Goal: Task Accomplishment & Management: Manage account settings

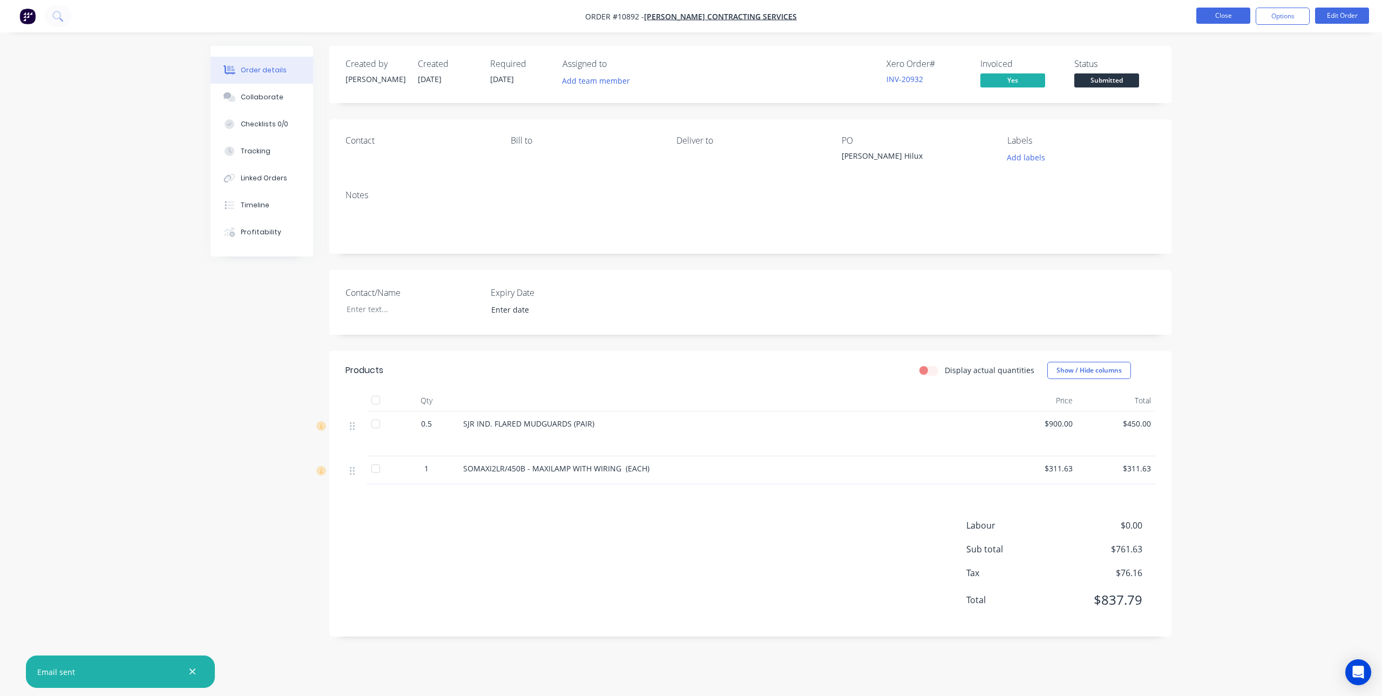
click at [1209, 17] on button "Close" at bounding box center [1223, 16] width 54 height 16
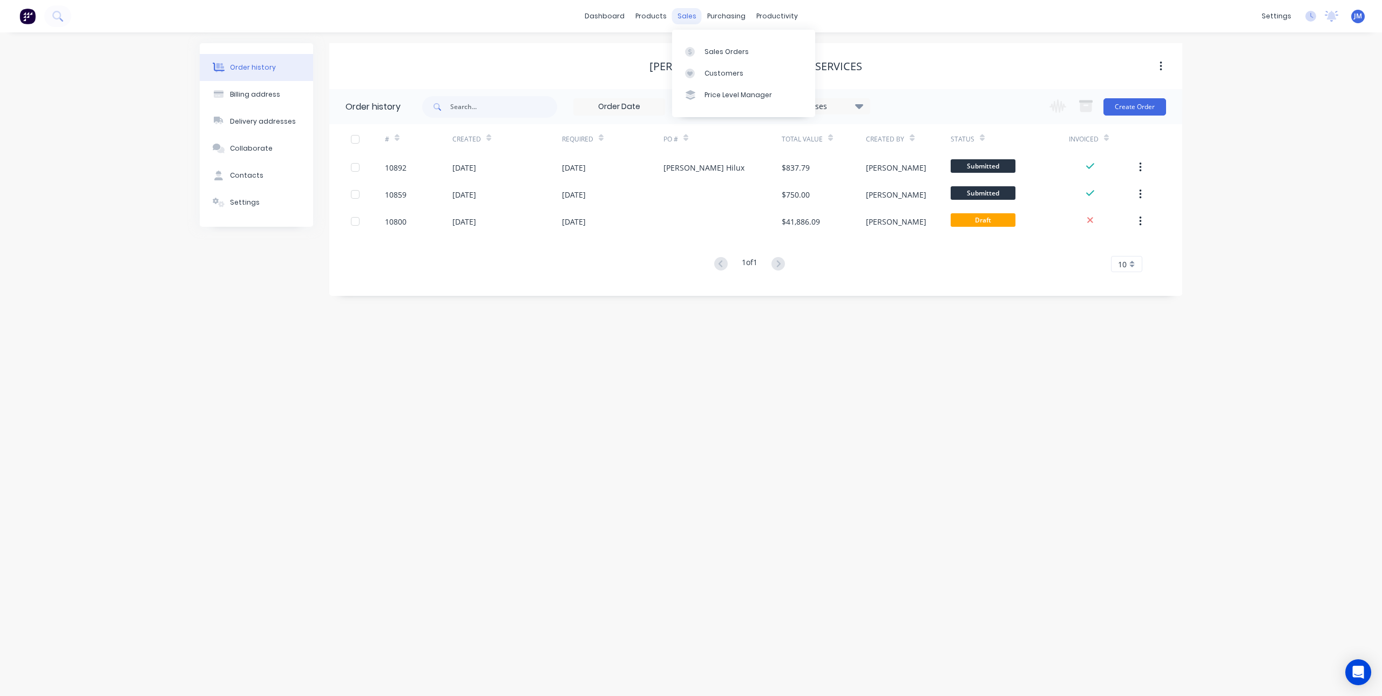
click at [680, 17] on div "sales" at bounding box center [687, 16] width 30 height 16
click at [708, 48] on div "Sales Orders" at bounding box center [727, 52] width 44 height 10
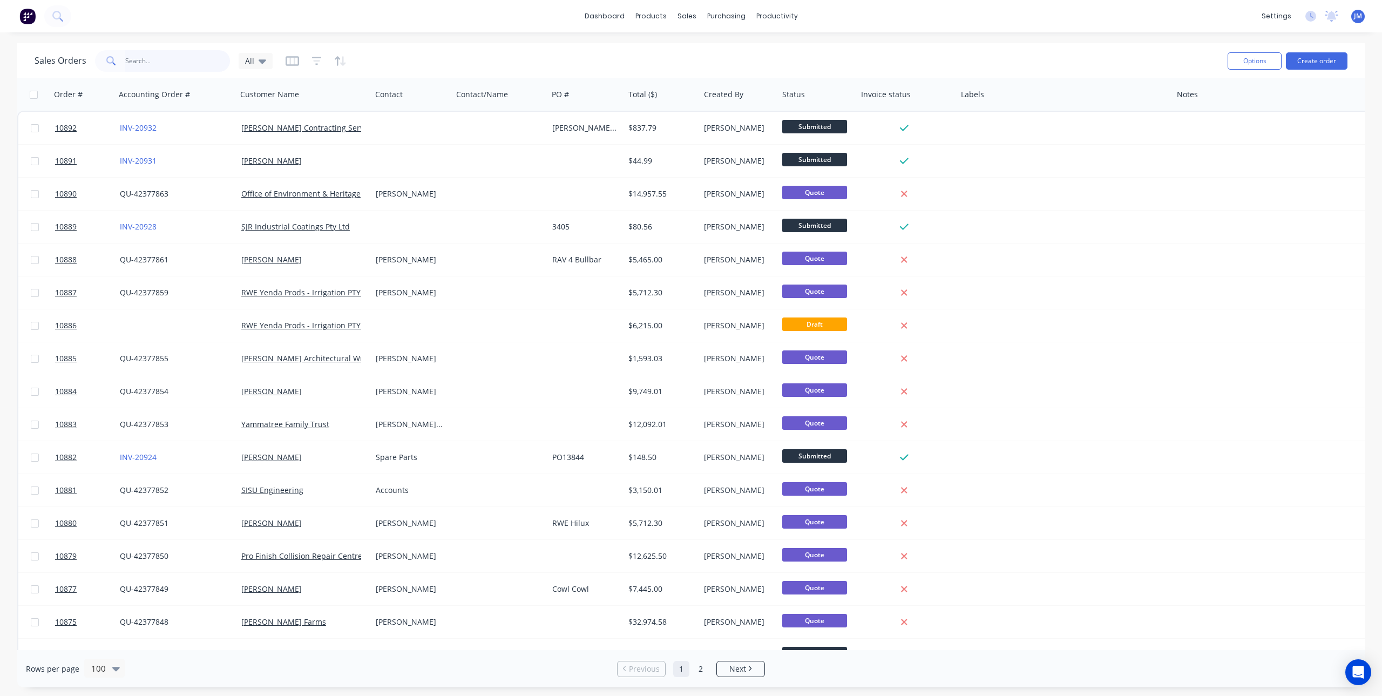
click at [141, 57] on input "text" at bounding box center [177, 61] width 105 height 22
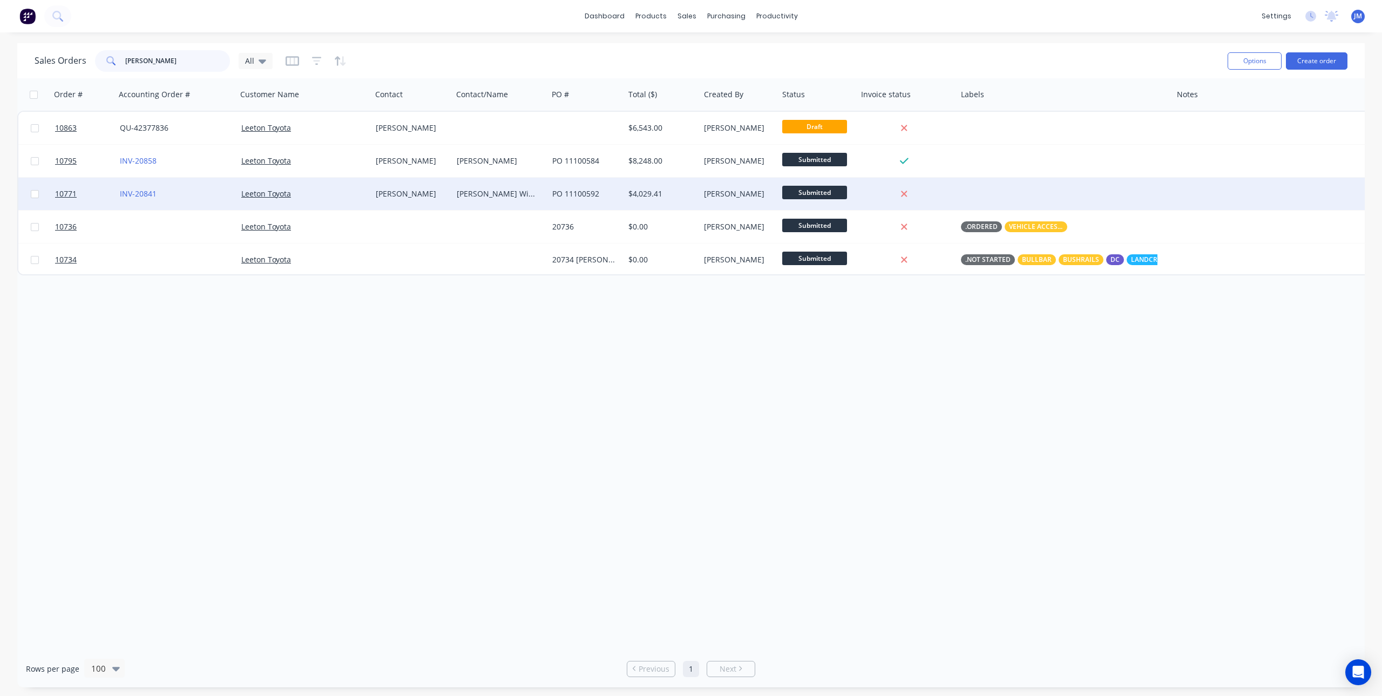
type input "[PERSON_NAME]"
click at [330, 187] on div "Leeton Toyota" at bounding box center [304, 194] width 134 height 32
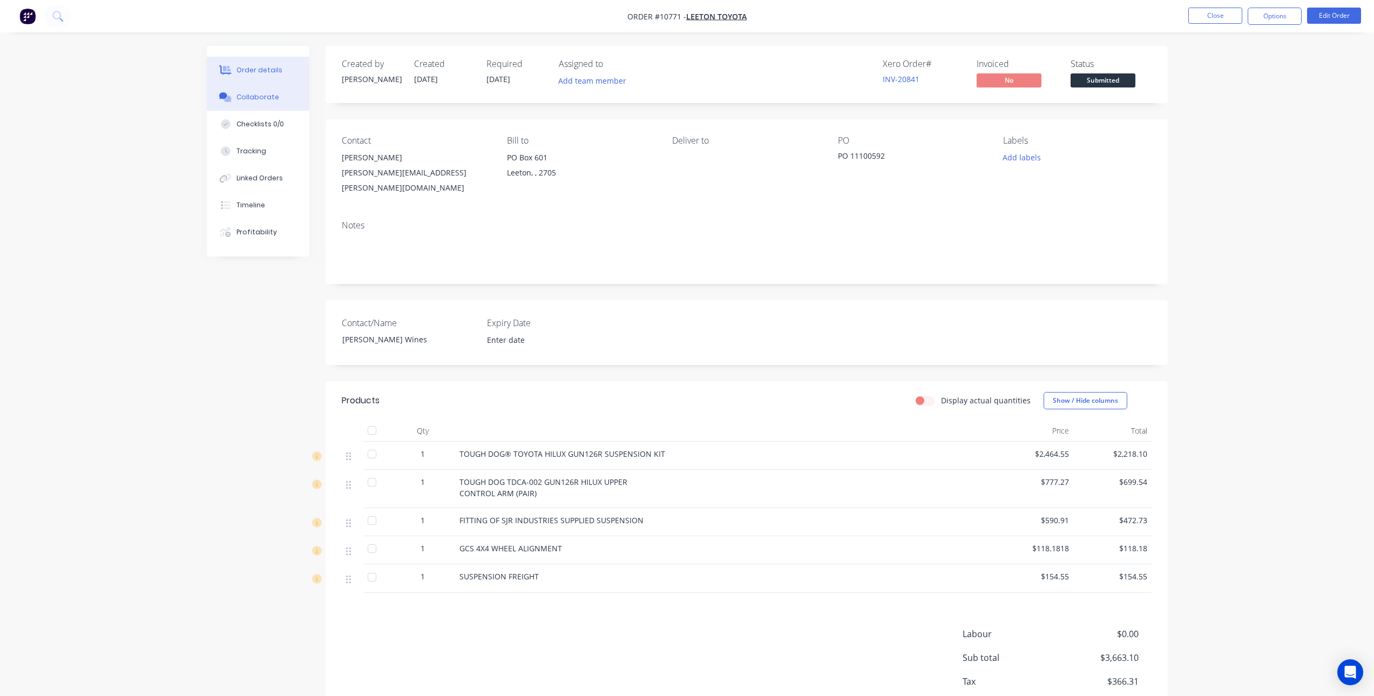
click at [272, 97] on div "Collaborate" at bounding box center [257, 97] width 43 height 10
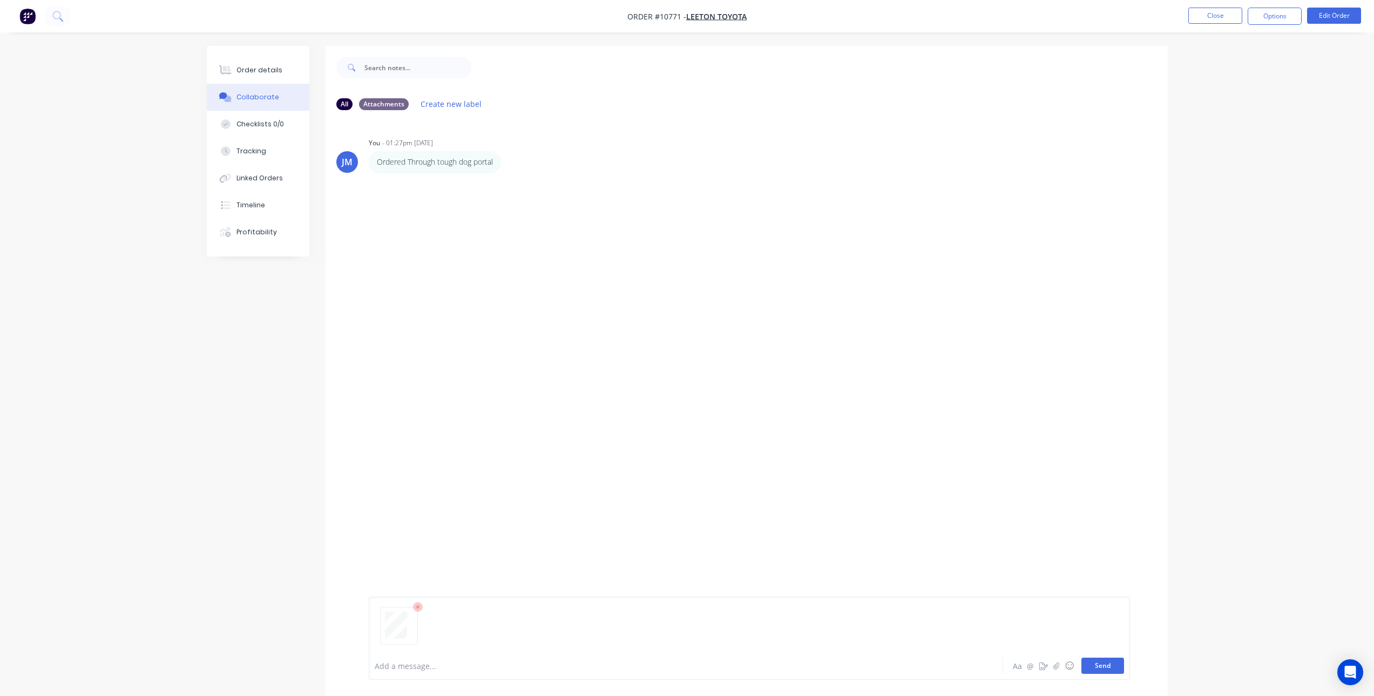
click at [1102, 669] on button "Send" at bounding box center [1102, 666] width 43 height 16
click at [524, 431] on div "JM You - 01:27pm [DATE] Ordered Through tough dog portal Labels Edit Delete JM …" at bounding box center [747, 385] width 842 height 533
click at [637, 382] on div "JM You - 01:27pm 17/07/25 Ordered Through tough dog portal Labels Edit Delete J…" at bounding box center [747, 385] width 842 height 533
click at [265, 68] on div "Order details" at bounding box center [259, 70] width 46 height 10
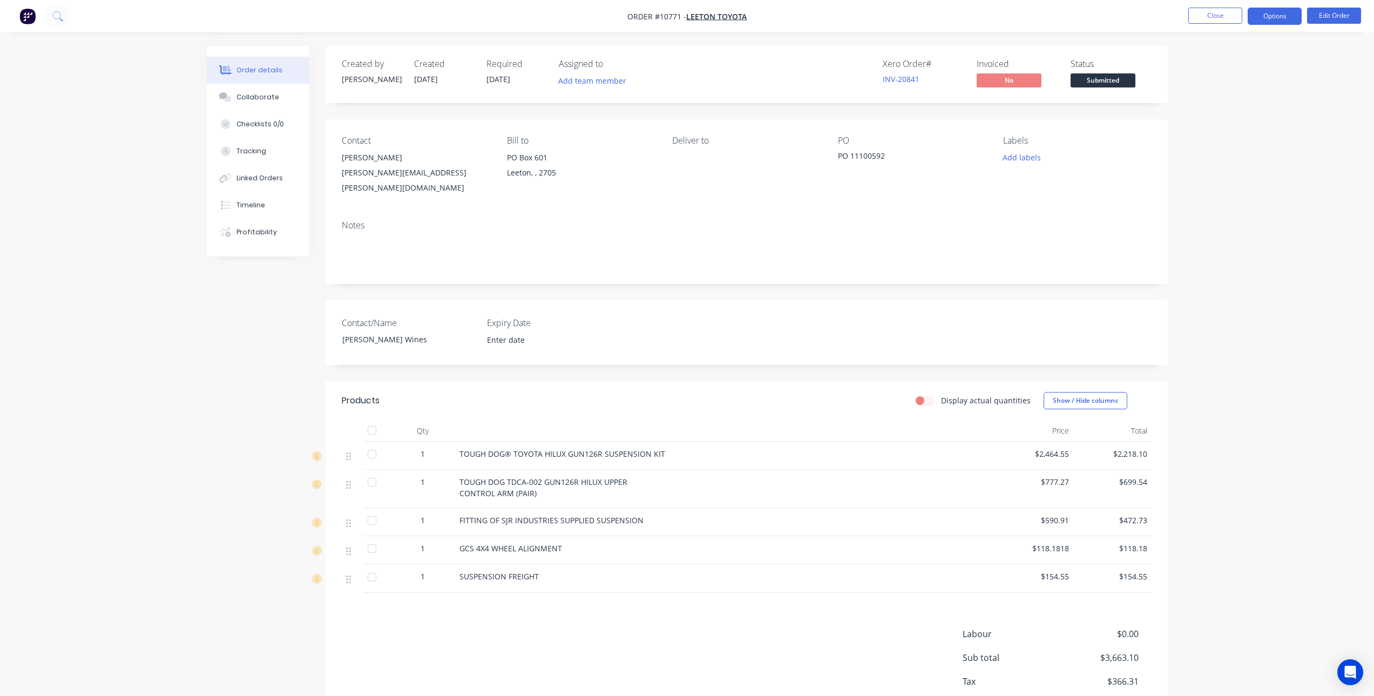
click at [1266, 19] on button "Options" at bounding box center [1275, 16] width 54 height 17
click at [1225, 64] on div "Invoice" at bounding box center [1242, 66] width 99 height 16
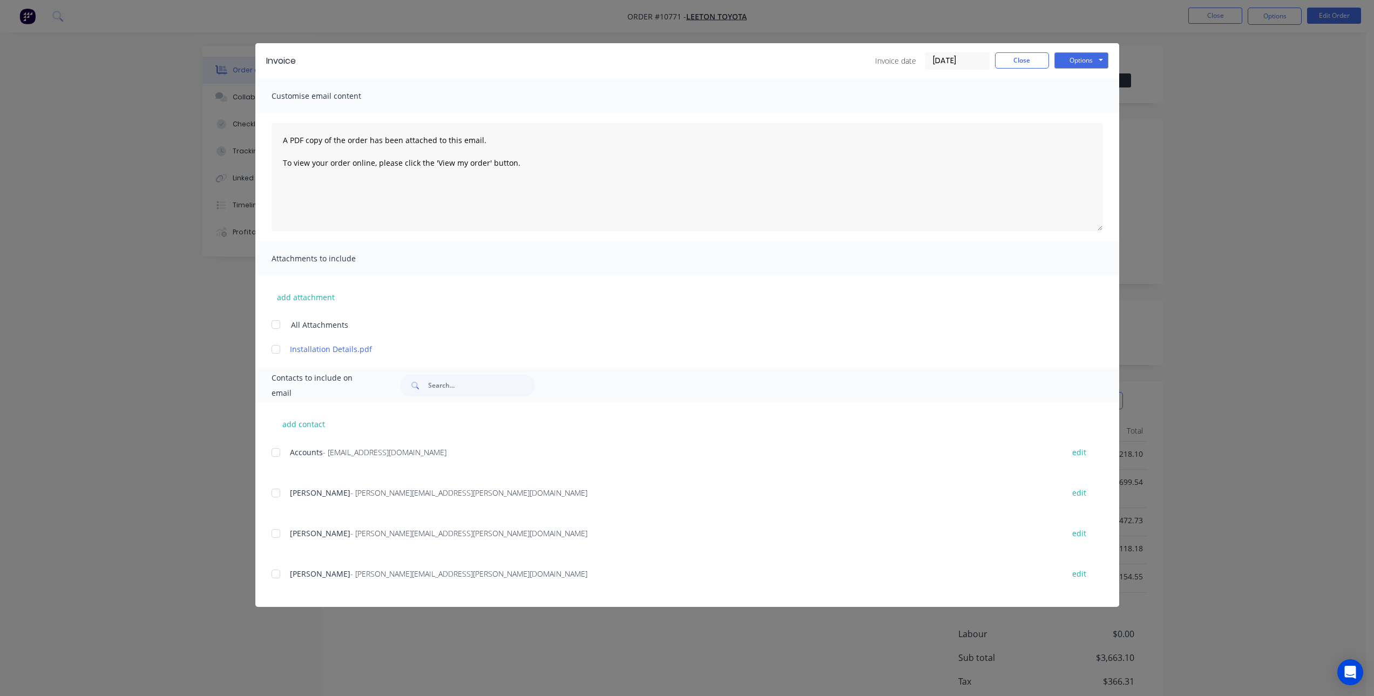
click at [278, 453] on div at bounding box center [276, 453] width 22 height 22
click at [1013, 60] on button "Close" at bounding box center [1022, 60] width 54 height 16
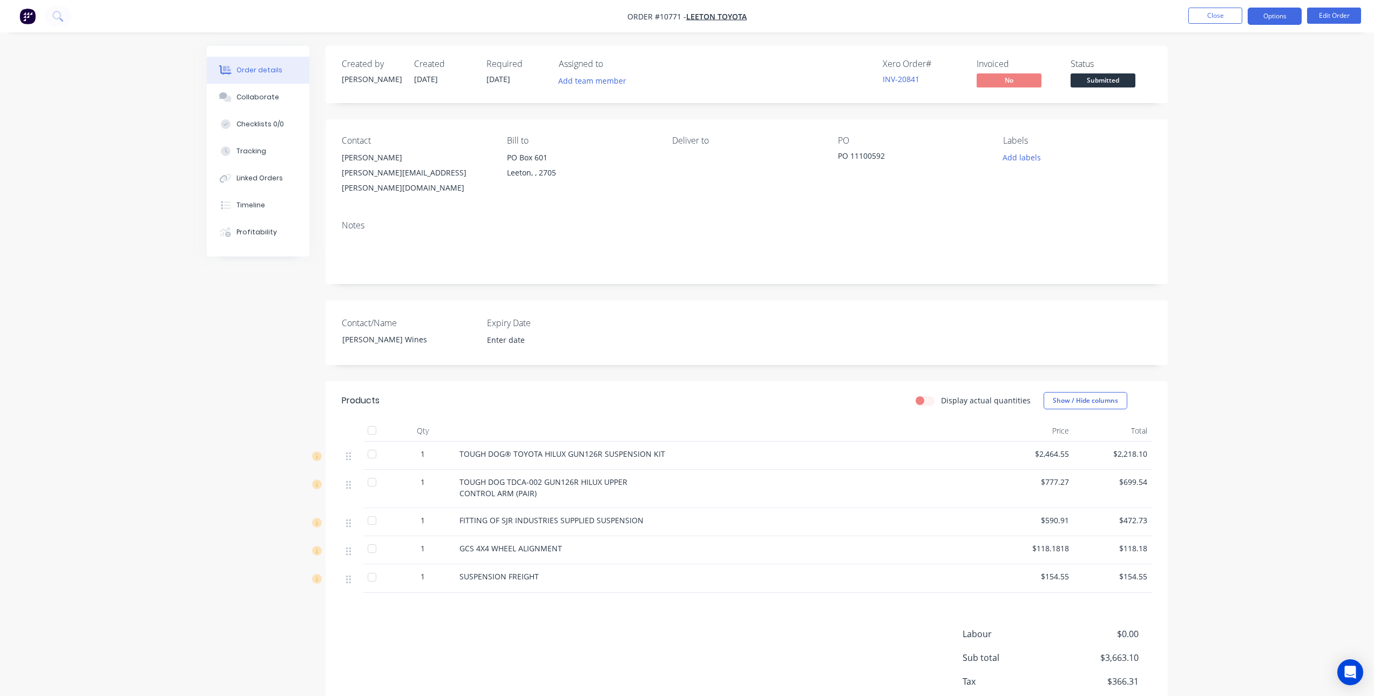
click at [1269, 15] on button "Options" at bounding box center [1275, 16] width 54 height 17
click at [1214, 62] on div "Invoice" at bounding box center [1242, 66] width 99 height 16
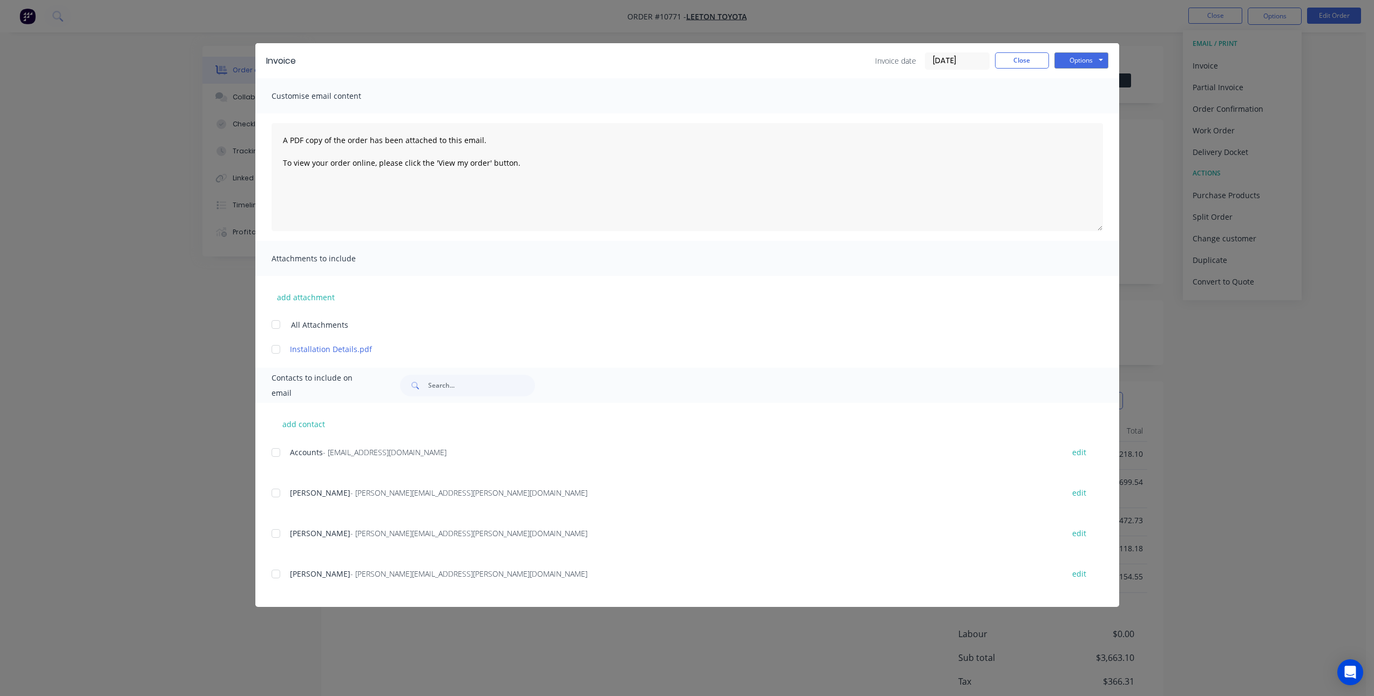
click at [274, 455] on div at bounding box center [276, 453] width 22 height 22
click at [1080, 55] on button "Options" at bounding box center [1081, 60] width 54 height 16
click at [1087, 112] on button "Email" at bounding box center [1088, 115] width 69 height 18
click at [996, 58] on button "Close" at bounding box center [1022, 60] width 54 height 16
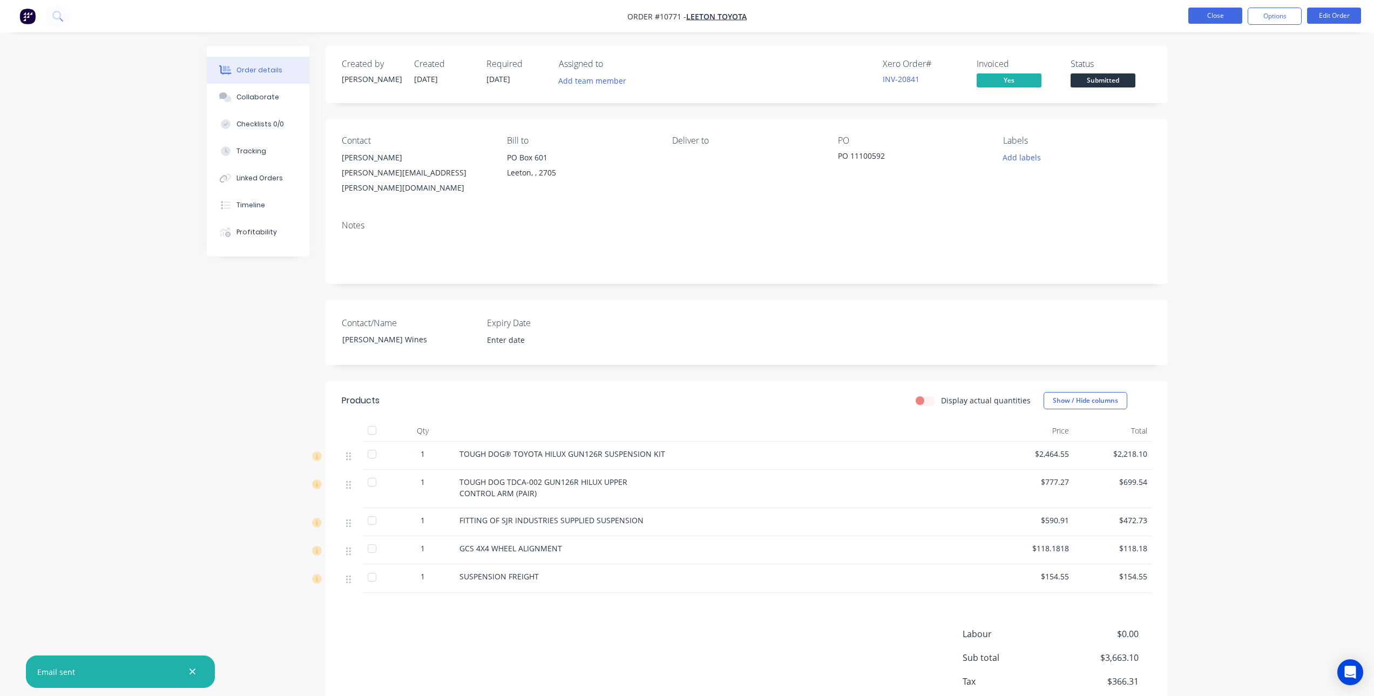
click at [1208, 12] on button "Close" at bounding box center [1215, 16] width 54 height 16
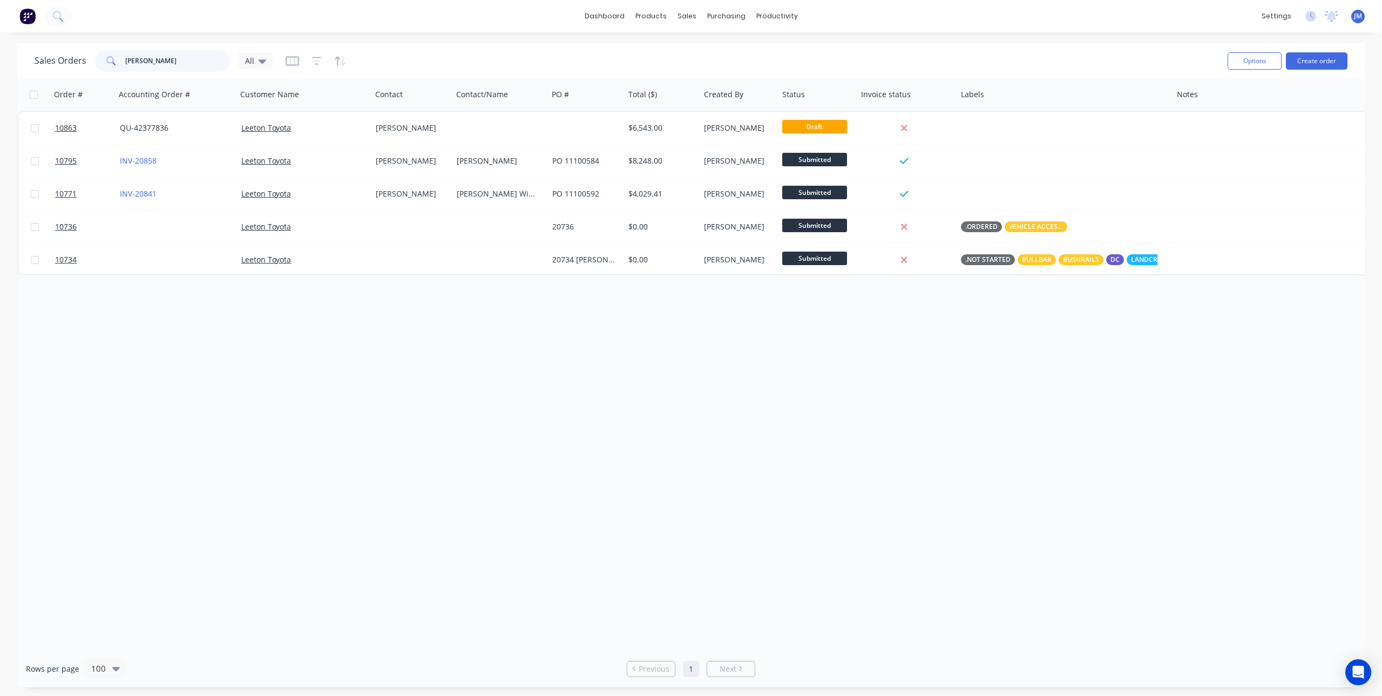
drag, startPoint x: 118, startPoint y: 69, endPoint x: 102, endPoint y: 69, distance: 16.2
click at [102, 69] on div "lee" at bounding box center [162, 61] width 135 height 22
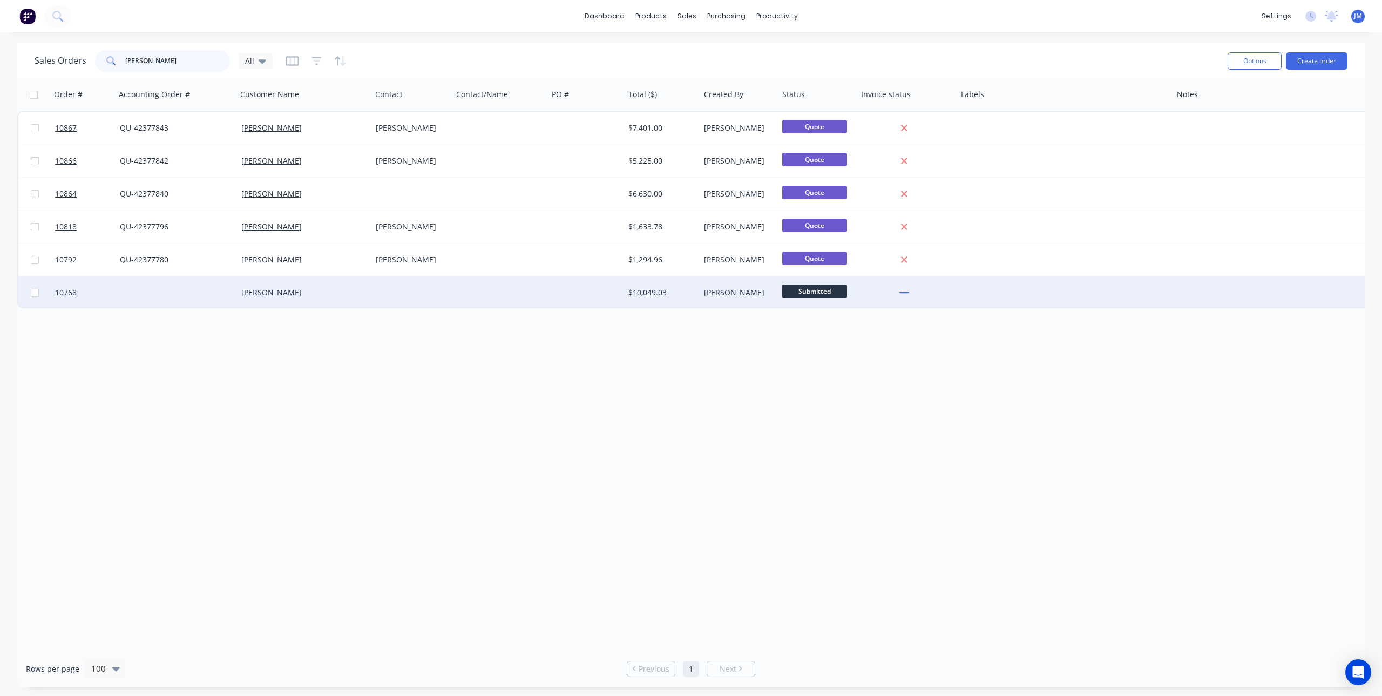
type input "wes"
click at [627, 295] on div "$10,049.03" at bounding box center [662, 292] width 76 height 32
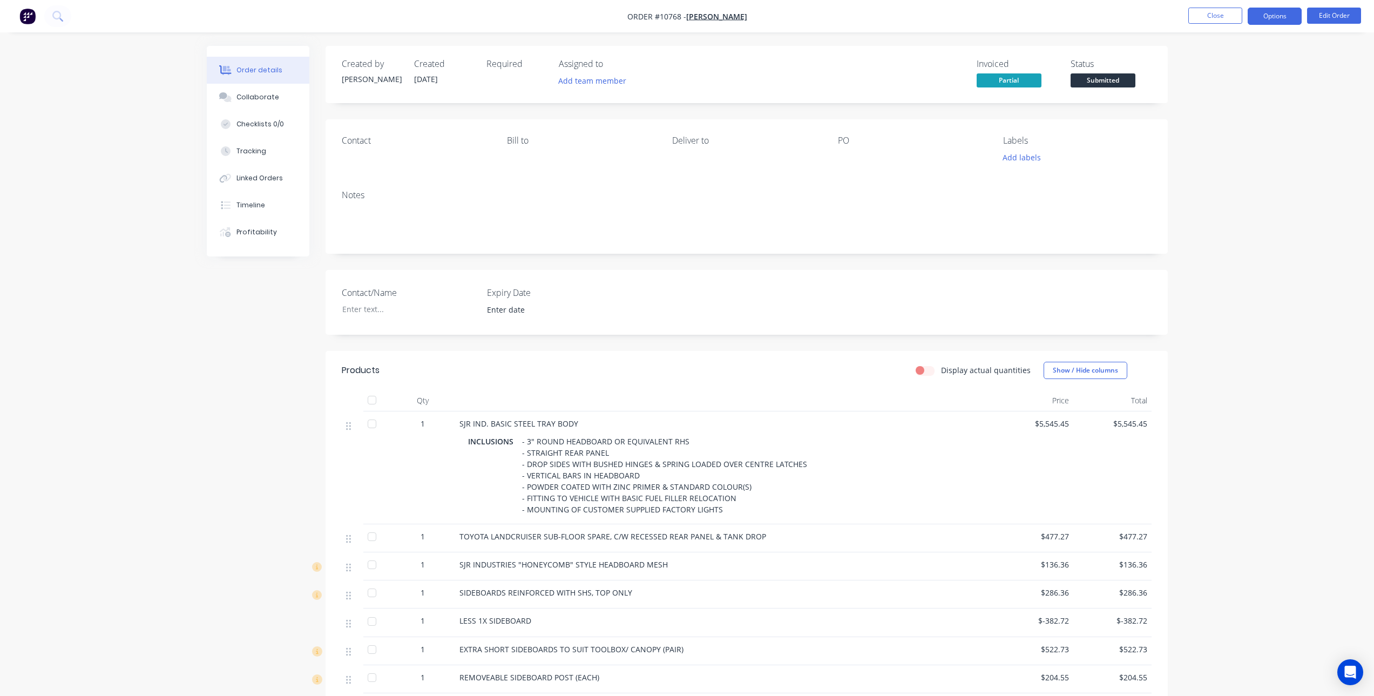
click at [1273, 13] on button "Options" at bounding box center [1275, 16] width 54 height 17
click at [1217, 65] on div "Invoice" at bounding box center [1242, 66] width 99 height 16
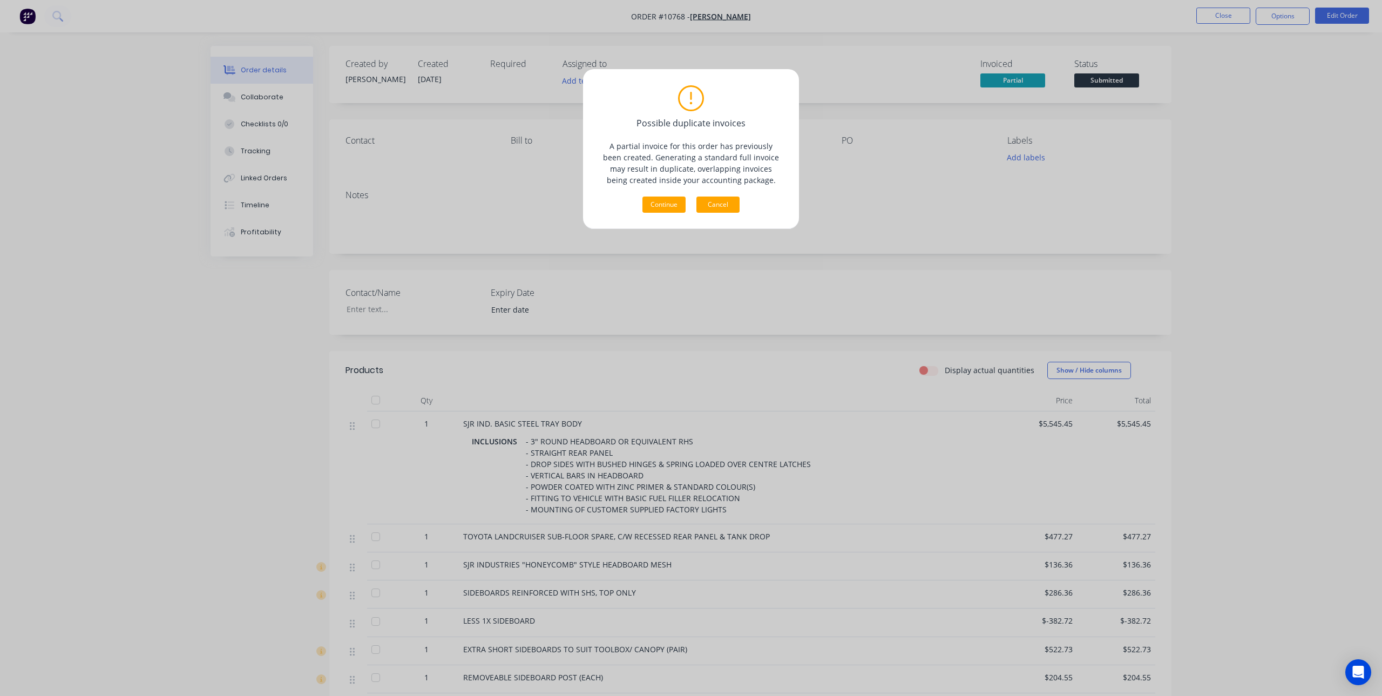
click at [722, 200] on button "Cancel" at bounding box center [717, 205] width 43 height 16
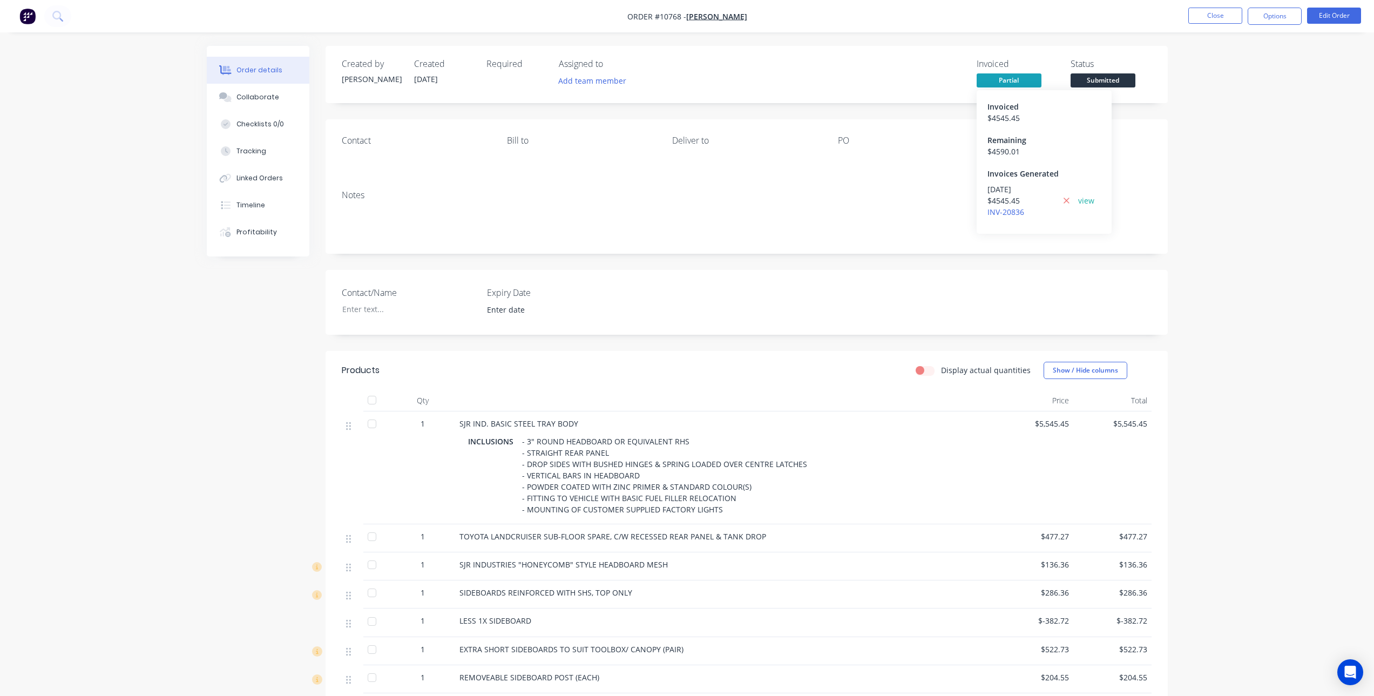
click at [1004, 143] on div "Remaining" at bounding box center [1043, 139] width 113 height 11
click at [1027, 175] on div "Invoices Generated" at bounding box center [1043, 173] width 113 height 11
click at [1275, 22] on button "Options" at bounding box center [1275, 16] width 54 height 17
click at [1222, 86] on div "Partial Invoice" at bounding box center [1242, 87] width 99 height 16
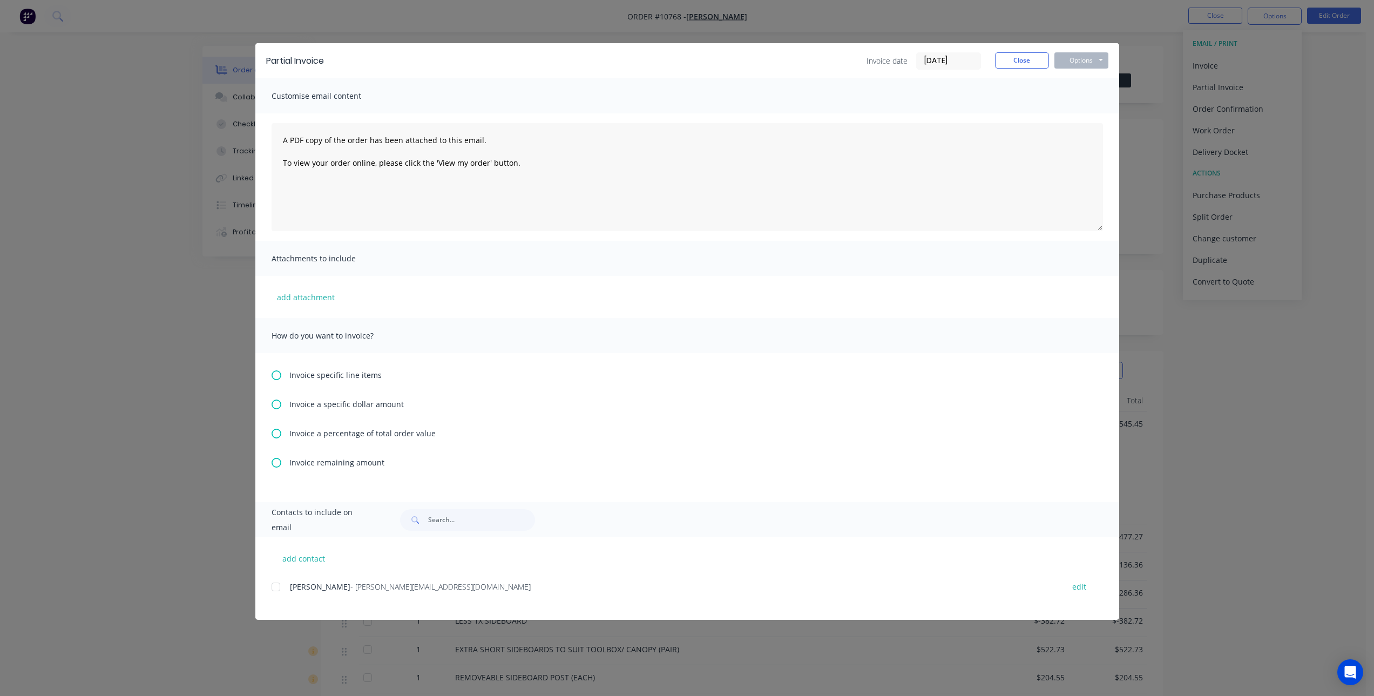
click at [274, 461] on icon at bounding box center [277, 463] width 10 height 10
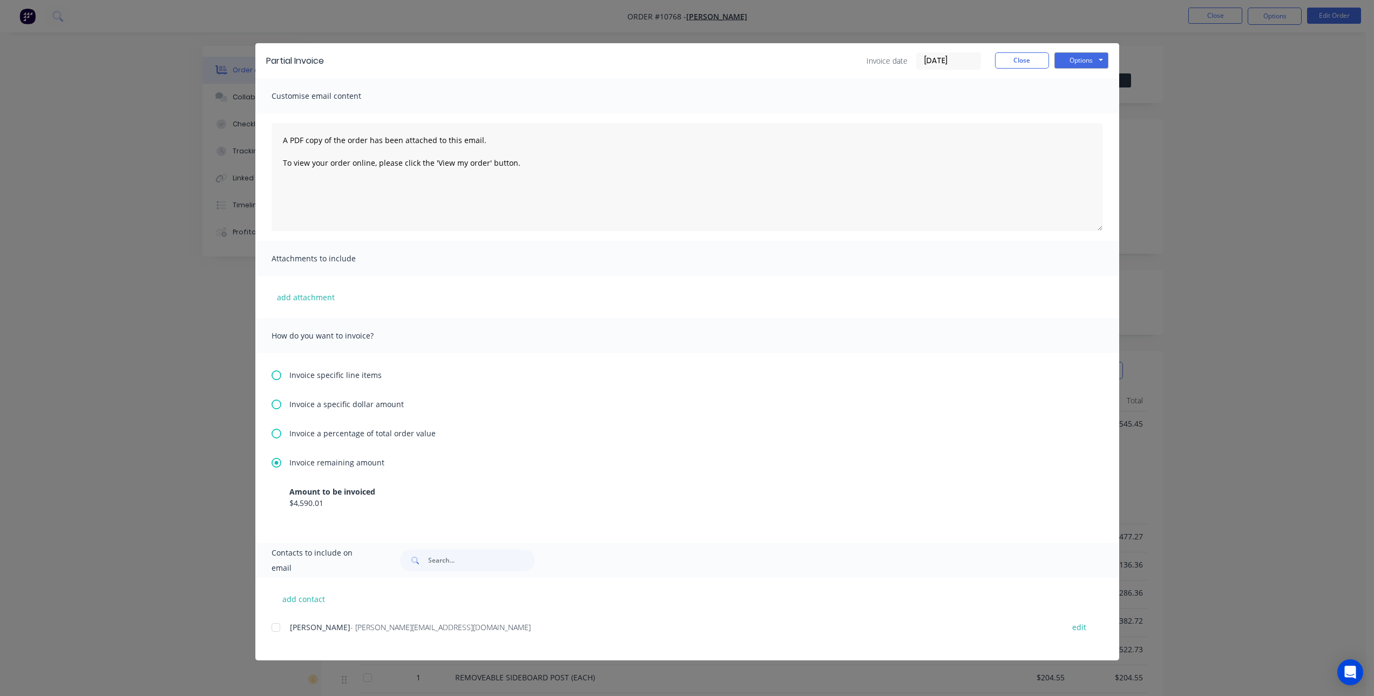
click at [276, 622] on div at bounding box center [276, 628] width 22 height 22
click at [1087, 64] on button "Options" at bounding box center [1081, 60] width 54 height 16
click at [1088, 112] on button "Email" at bounding box center [1088, 115] width 69 height 18
click at [1017, 63] on button "Close" at bounding box center [1022, 60] width 54 height 16
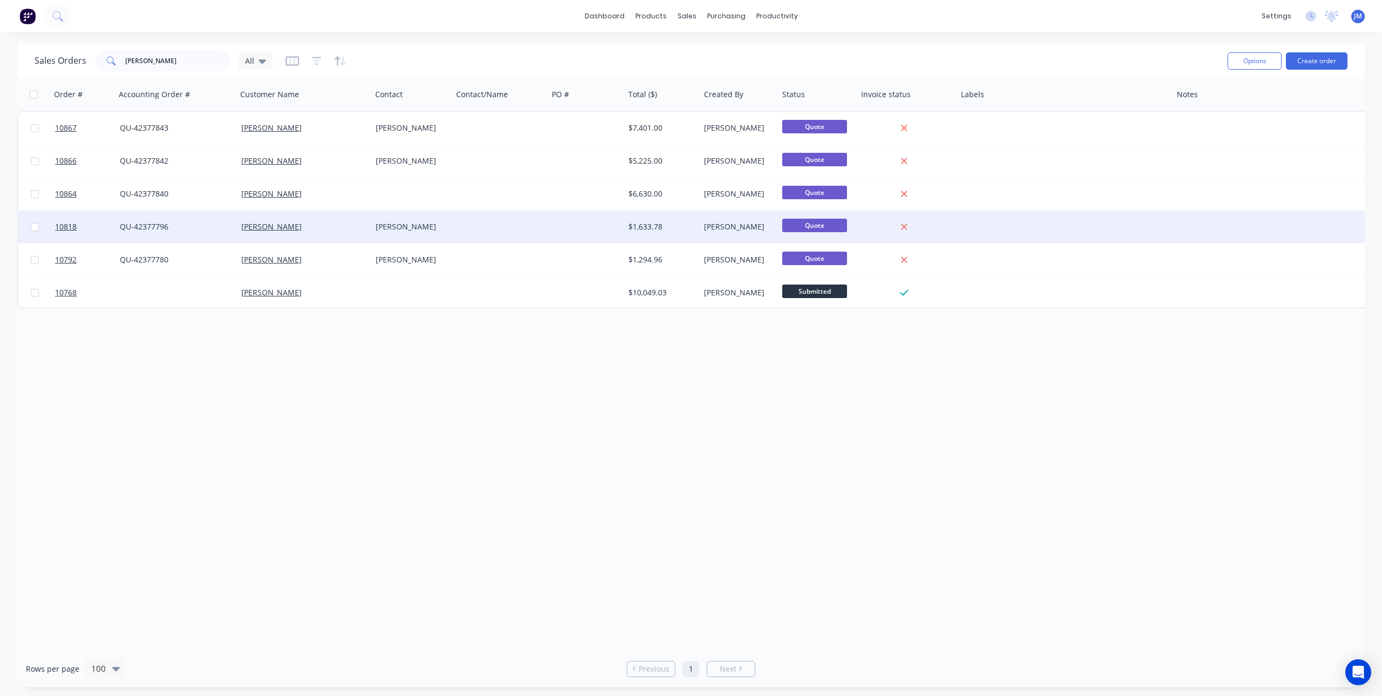
click at [206, 232] on div "QU-42377796" at bounding box center [176, 227] width 121 height 32
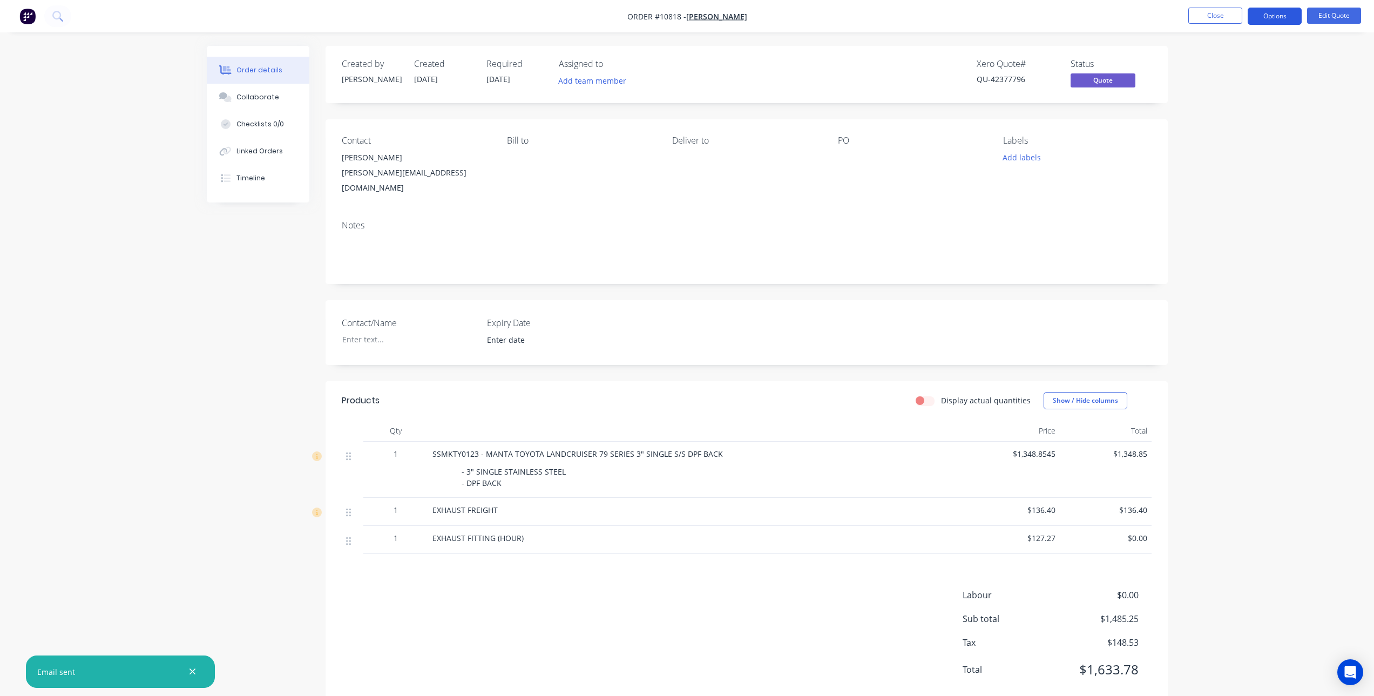
click at [1270, 20] on button "Options" at bounding box center [1275, 16] width 54 height 17
click at [1233, 131] on div "Convert to Order" at bounding box center [1242, 131] width 99 height 16
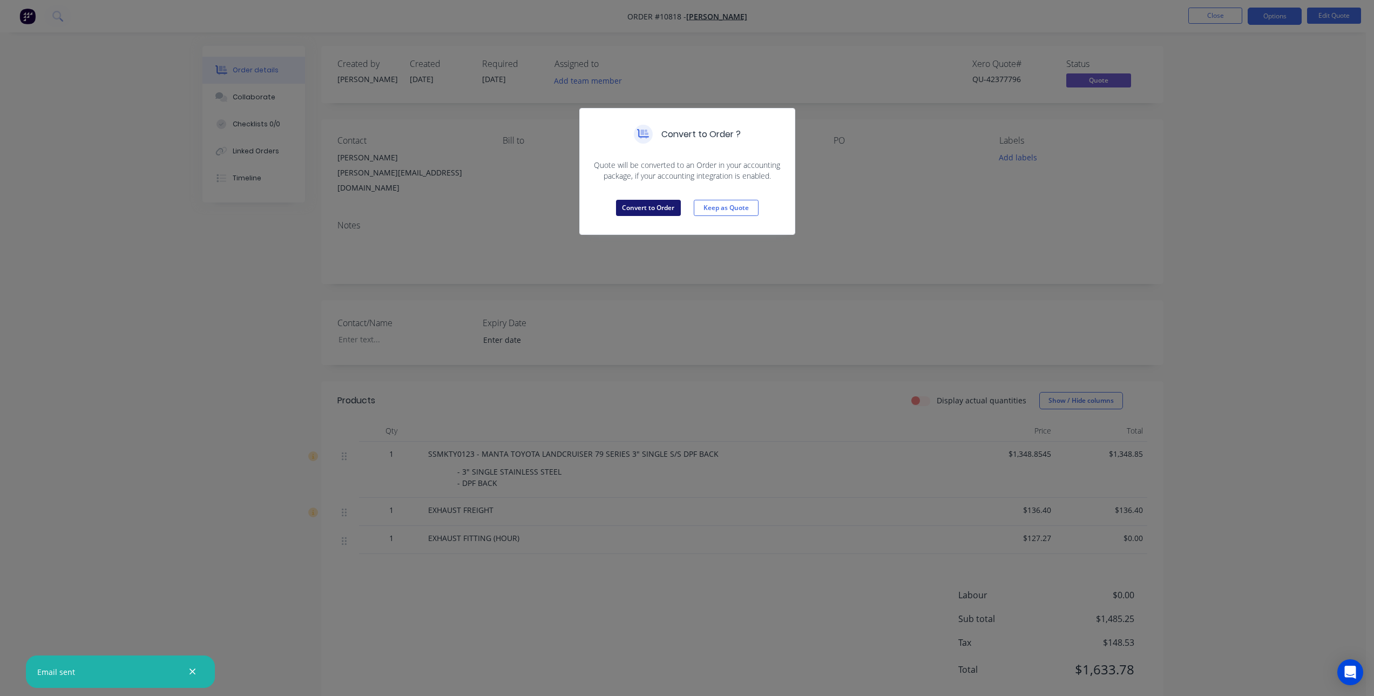
click at [633, 207] on button "Convert to Order" at bounding box center [648, 208] width 65 height 16
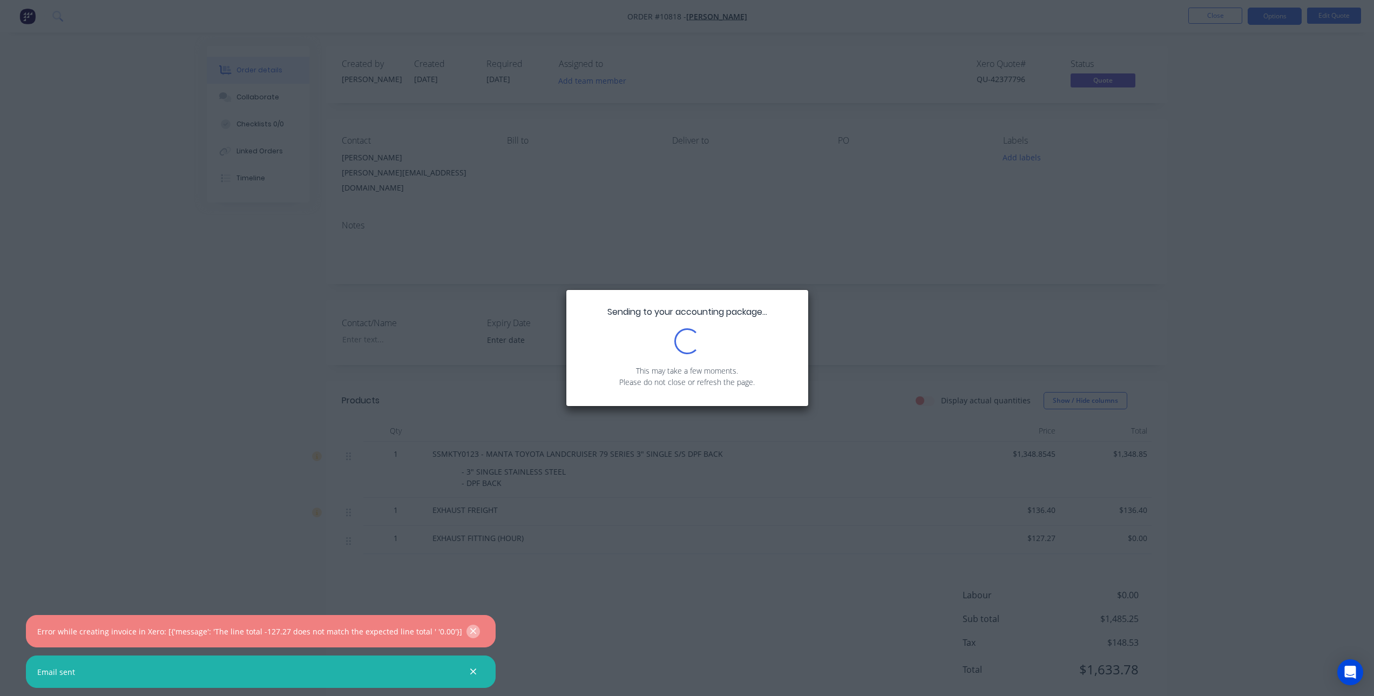
click at [470, 629] on icon "button" at bounding box center [473, 631] width 6 height 6
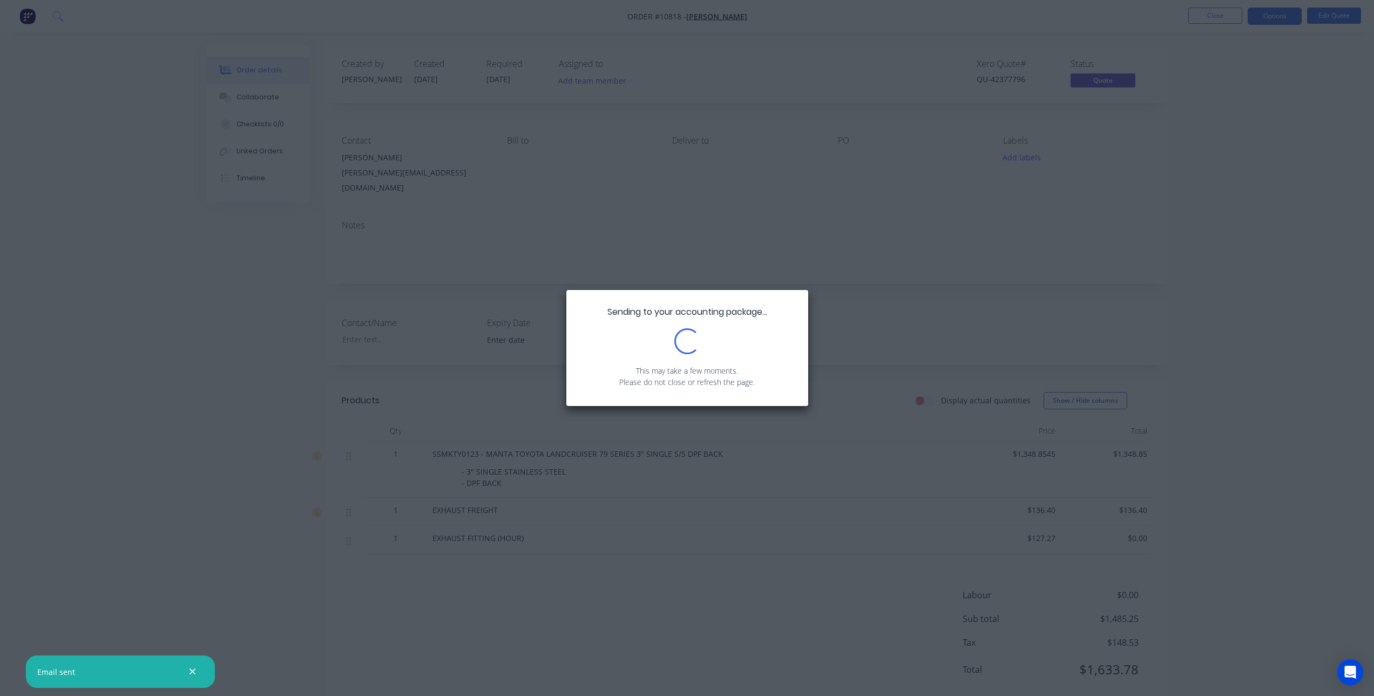
click at [192, 670] on icon "button" at bounding box center [192, 672] width 7 height 10
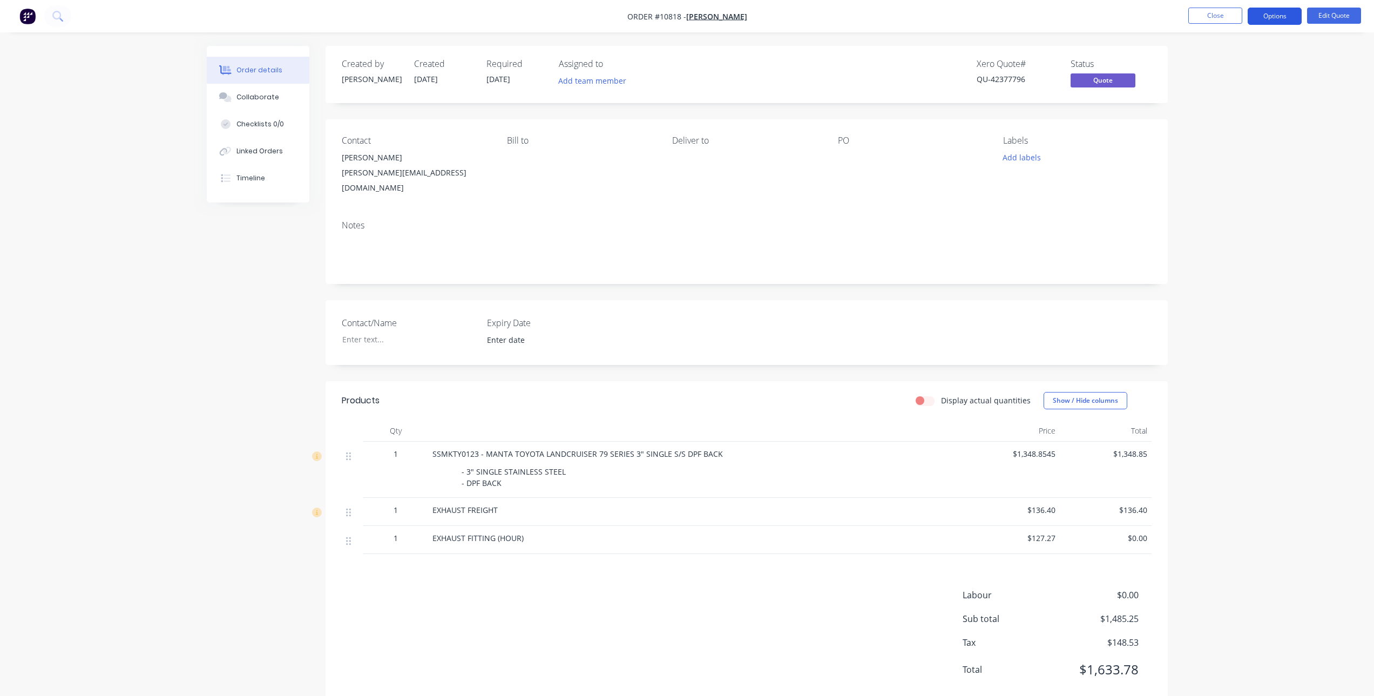
click at [1265, 15] on button "Options" at bounding box center [1275, 16] width 54 height 17
click at [1238, 135] on div "Convert to Order" at bounding box center [1242, 131] width 99 height 16
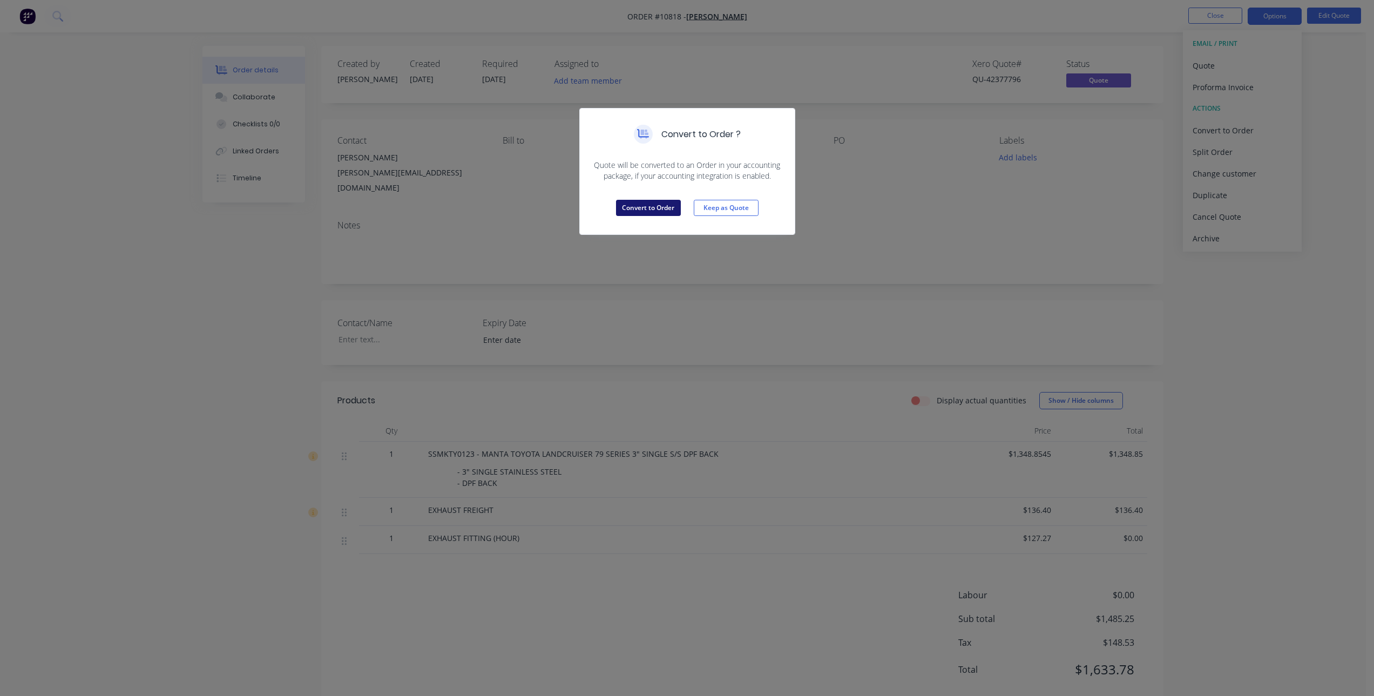
click at [645, 204] on button "Convert to Order" at bounding box center [648, 208] width 65 height 16
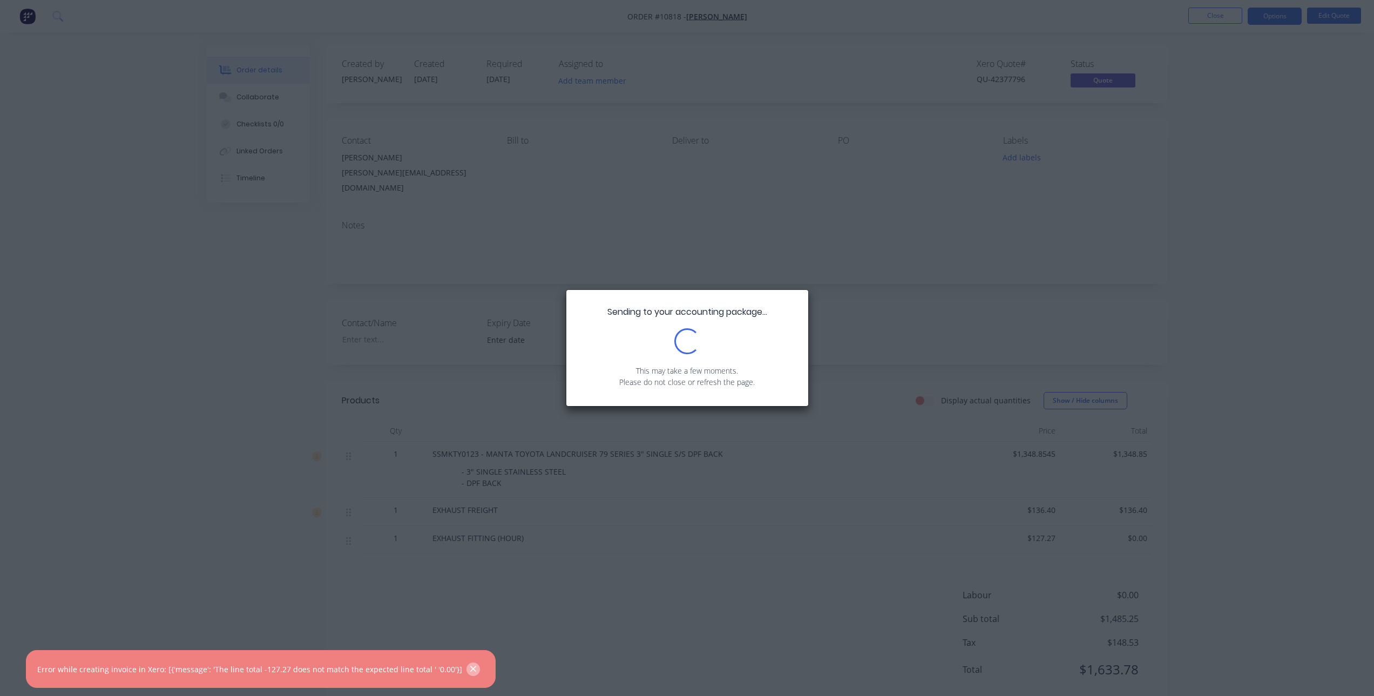
click at [466, 668] on button "button" at bounding box center [472, 668] width 13 height 13
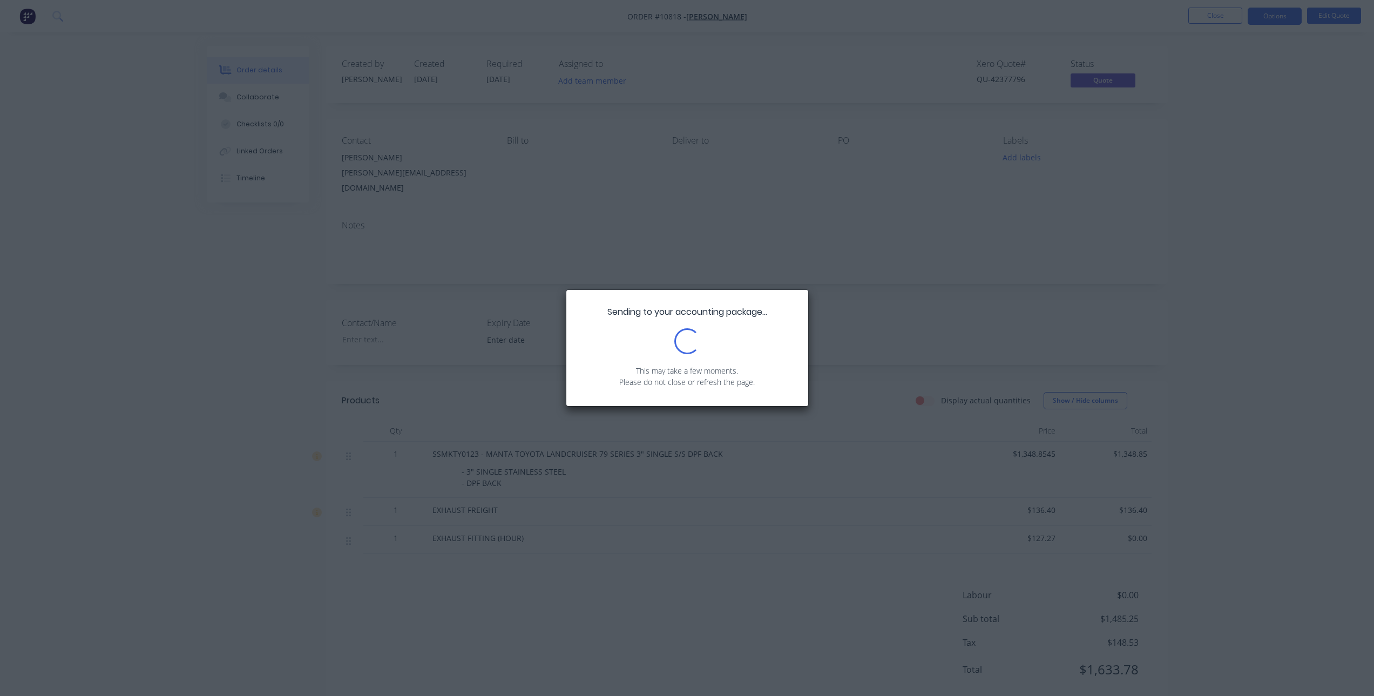
click at [843, 265] on div "Sending to your accounting package... Loading... This may take a few moments. P…" at bounding box center [687, 348] width 1374 height 696
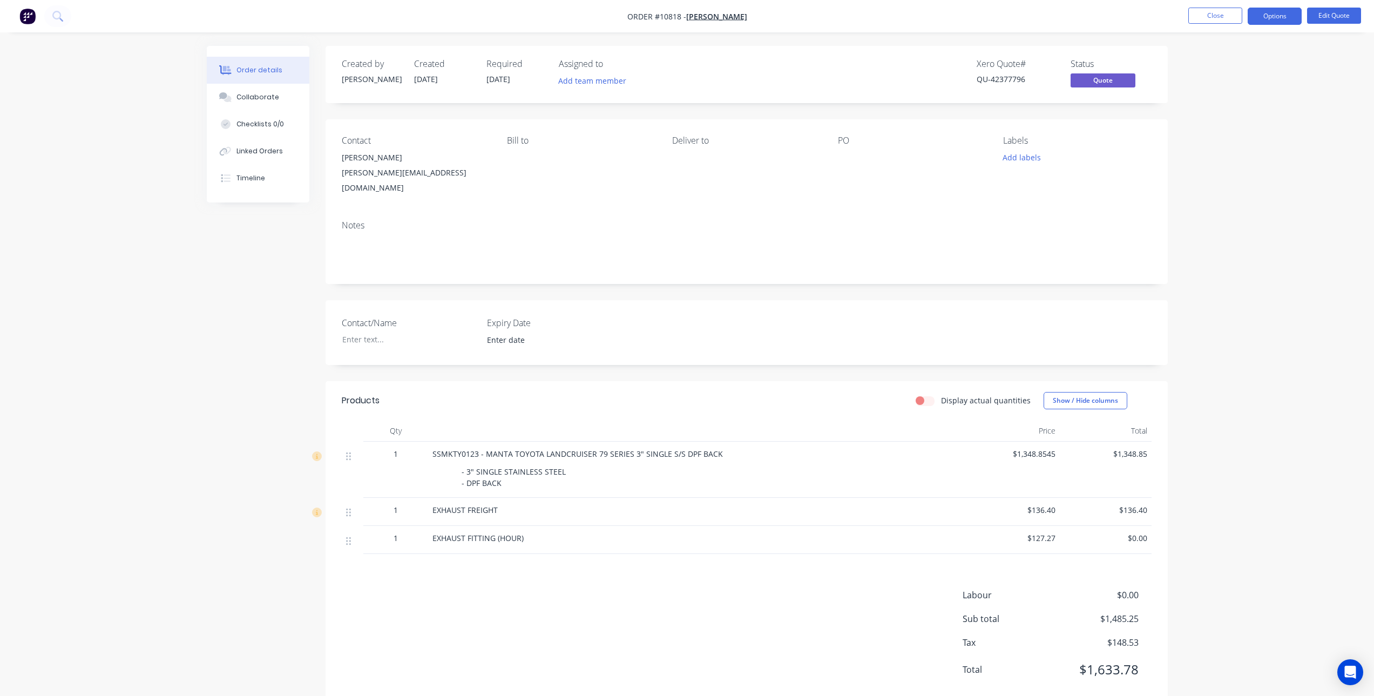
click at [502, 541] on div "EXHAUST FITTING (HOUR)" at bounding box center [698, 540] width 540 height 28
click at [1331, 15] on button "Edit Quote" at bounding box center [1334, 16] width 54 height 16
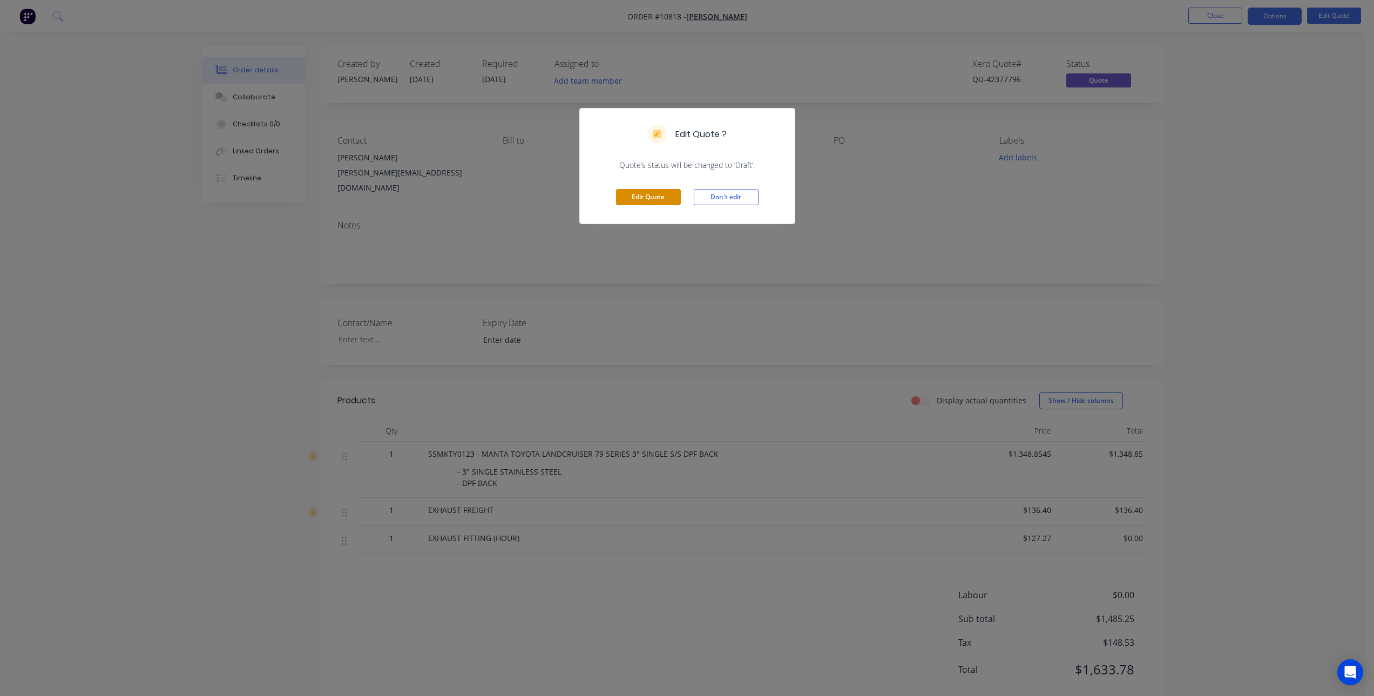
click at [646, 197] on button "Edit Quote" at bounding box center [648, 197] width 65 height 16
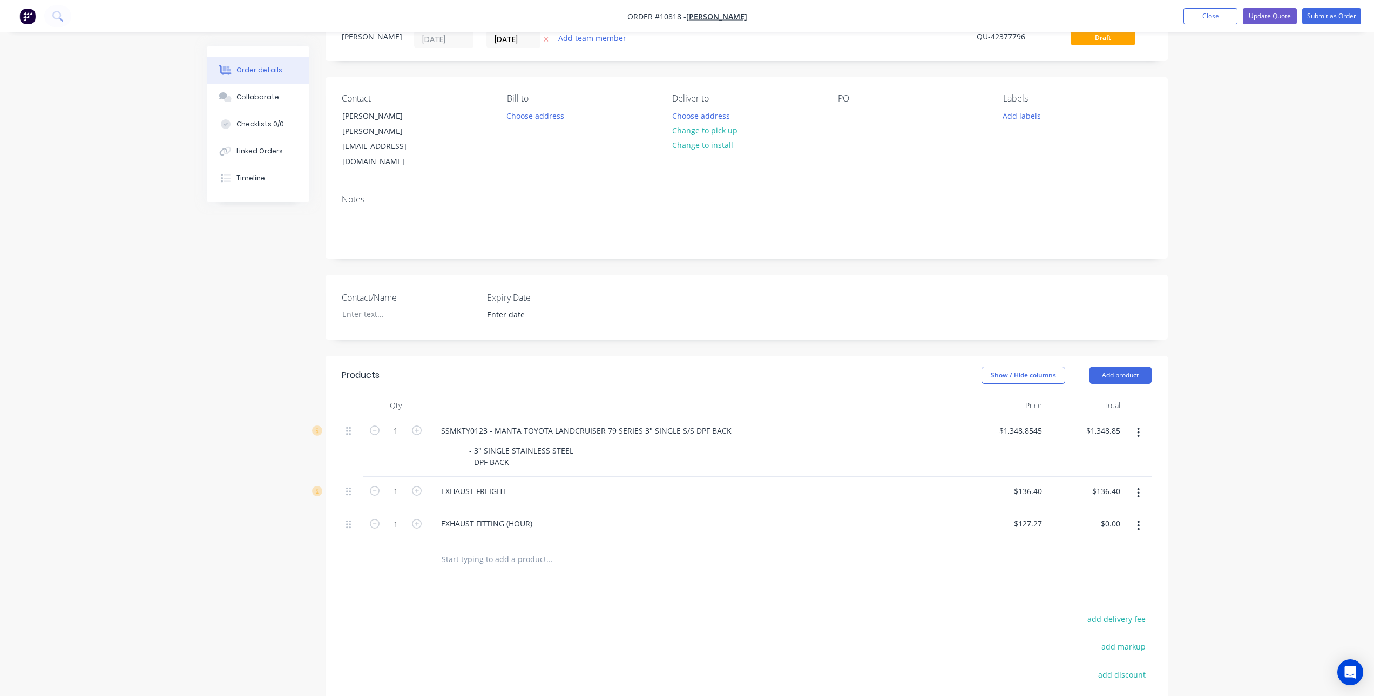
scroll to position [108, 0]
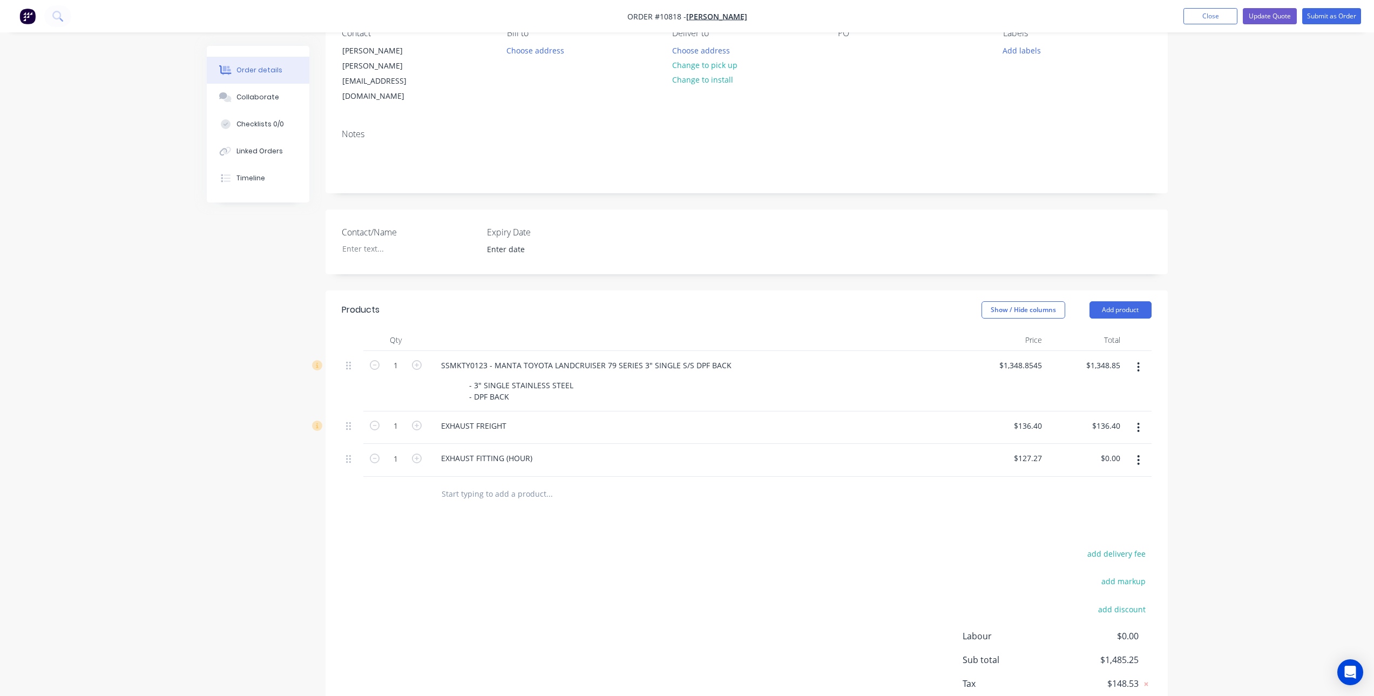
click at [482, 444] on div "EXHAUST FITTING (HOUR)" at bounding box center [698, 460] width 540 height 33
click at [490, 450] on div "EXHAUST FITTING (HOUR)" at bounding box center [486, 458] width 109 height 16
click at [1040, 450] on input "127.27" at bounding box center [1029, 458] width 33 height 16
type input "$127.27"
click at [1142, 450] on button "button" at bounding box center [1138, 459] width 25 height 19
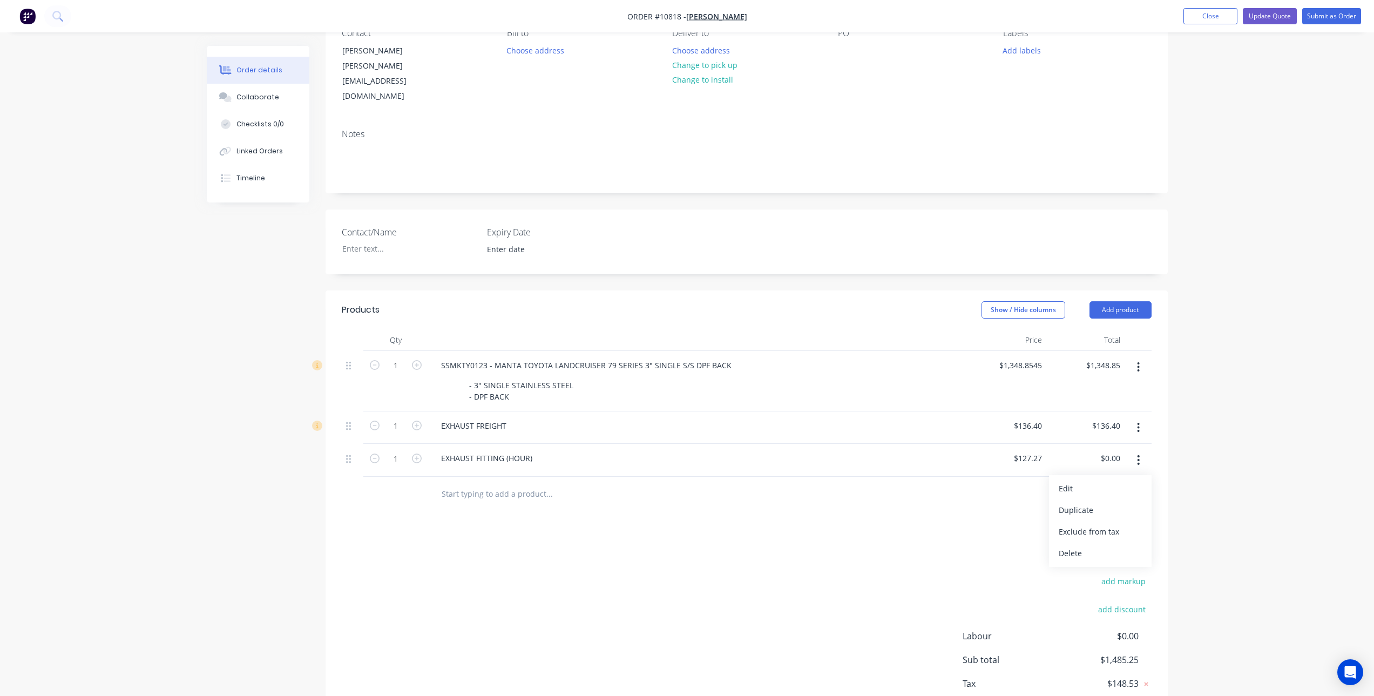
click at [1089, 545] on div "Delete" at bounding box center [1100, 553] width 83 height 16
click at [847, 513] on div "add delivery fee add markup add discount Labour $0.00 Sub total $1,485.25 Tax $…" at bounding box center [747, 605] width 810 height 185
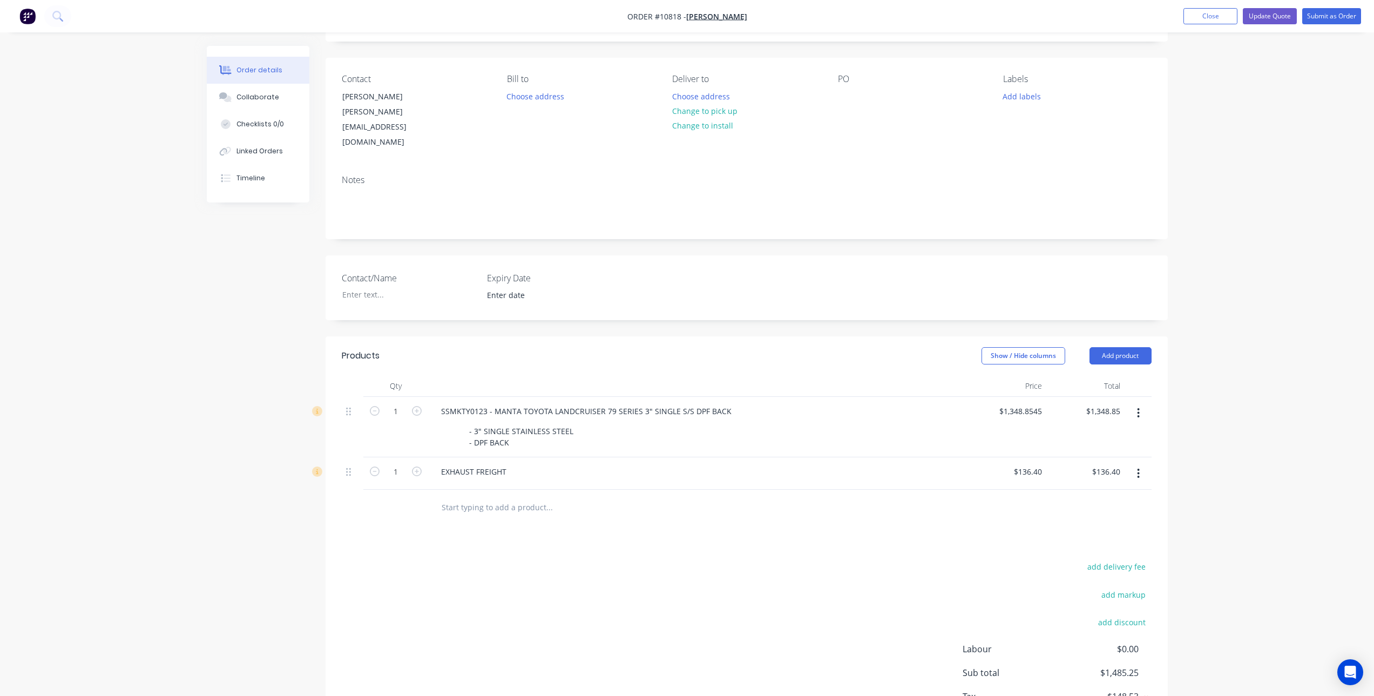
scroll to position [0, 0]
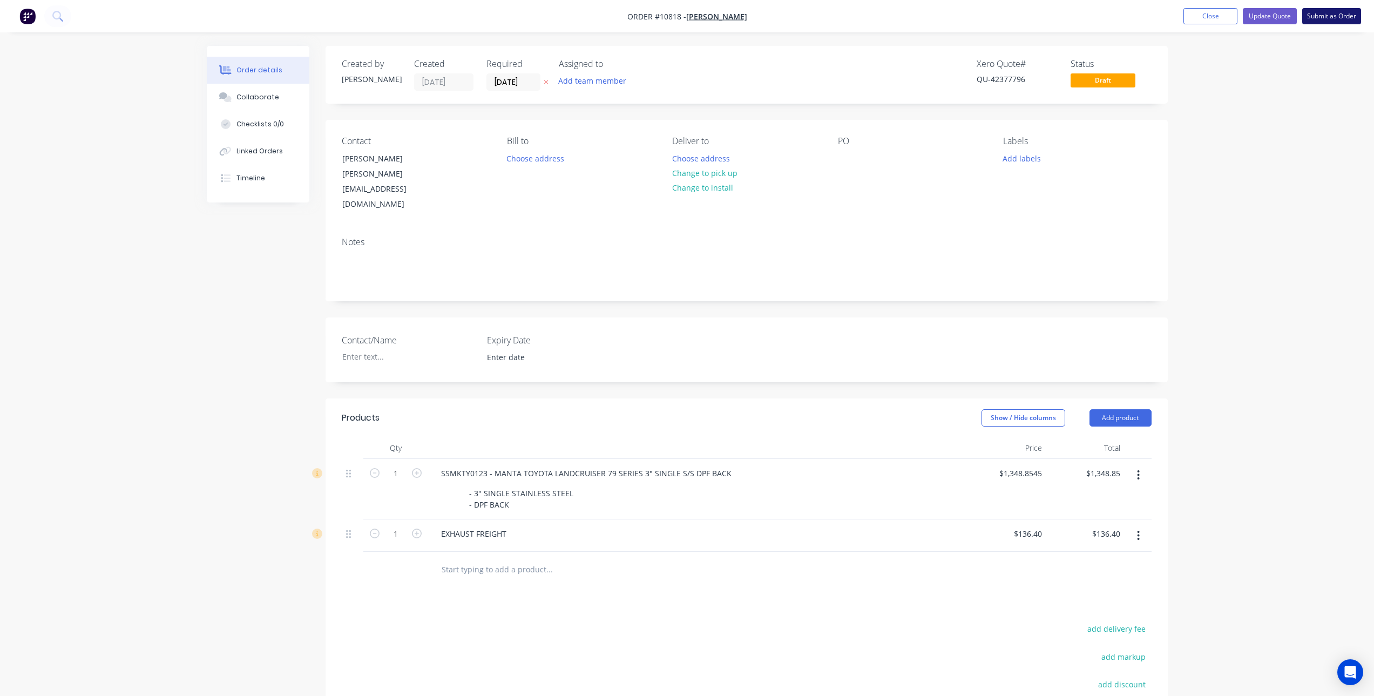
click at [1331, 20] on button "Submit as Order" at bounding box center [1331, 16] width 59 height 16
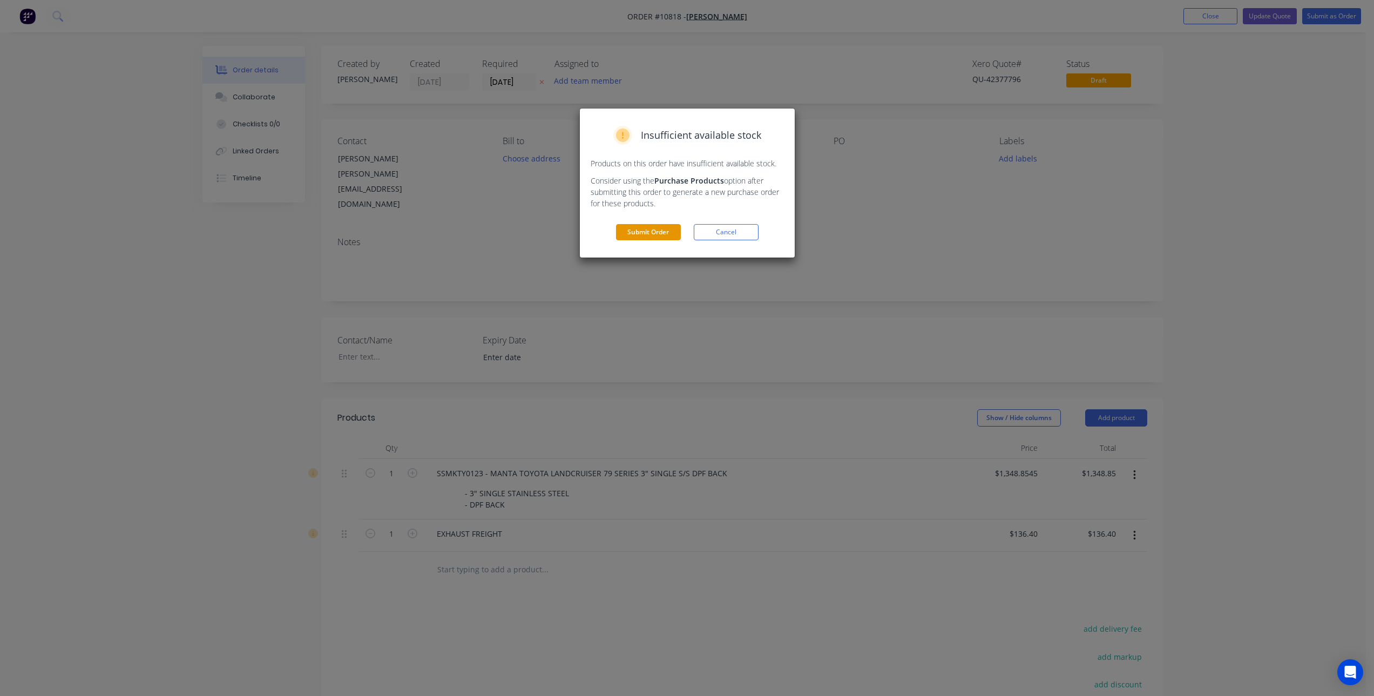
click at [654, 231] on button "Submit Order" at bounding box center [648, 232] width 65 height 16
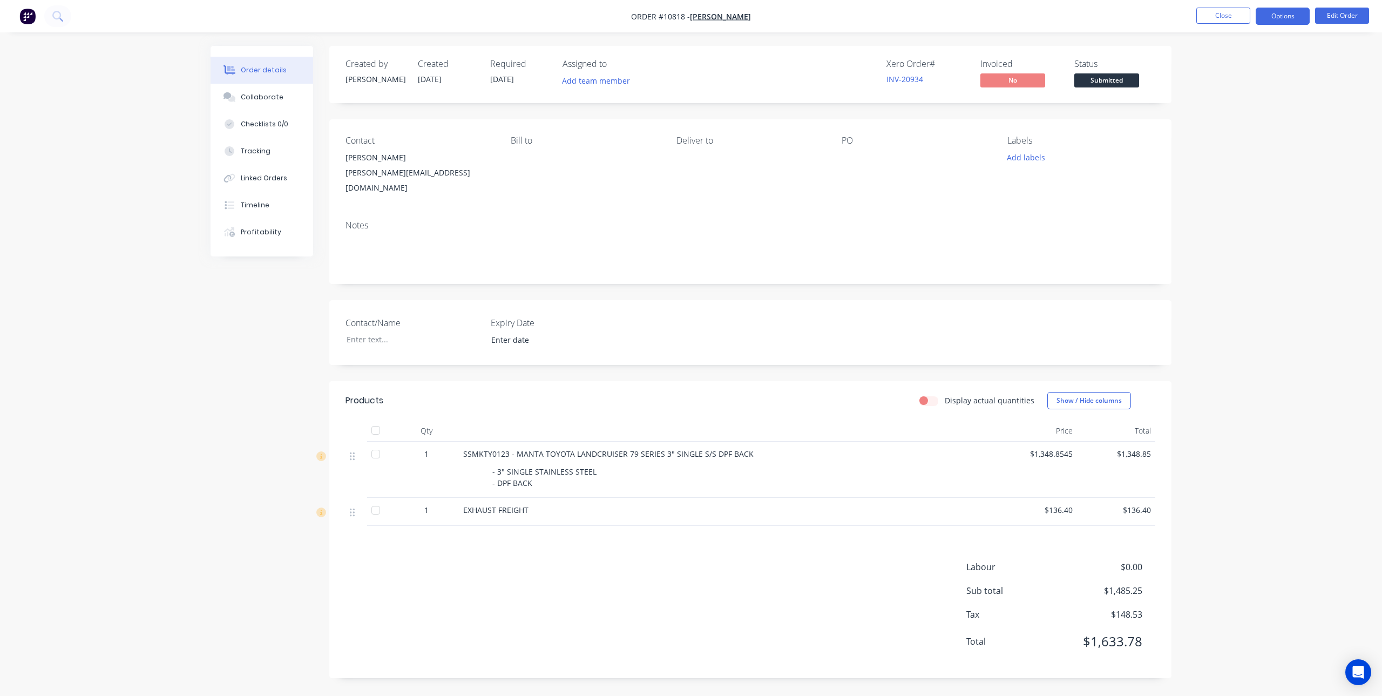
click at [1288, 19] on button "Options" at bounding box center [1283, 16] width 54 height 17
click at [1238, 65] on div "Invoice" at bounding box center [1250, 66] width 99 height 16
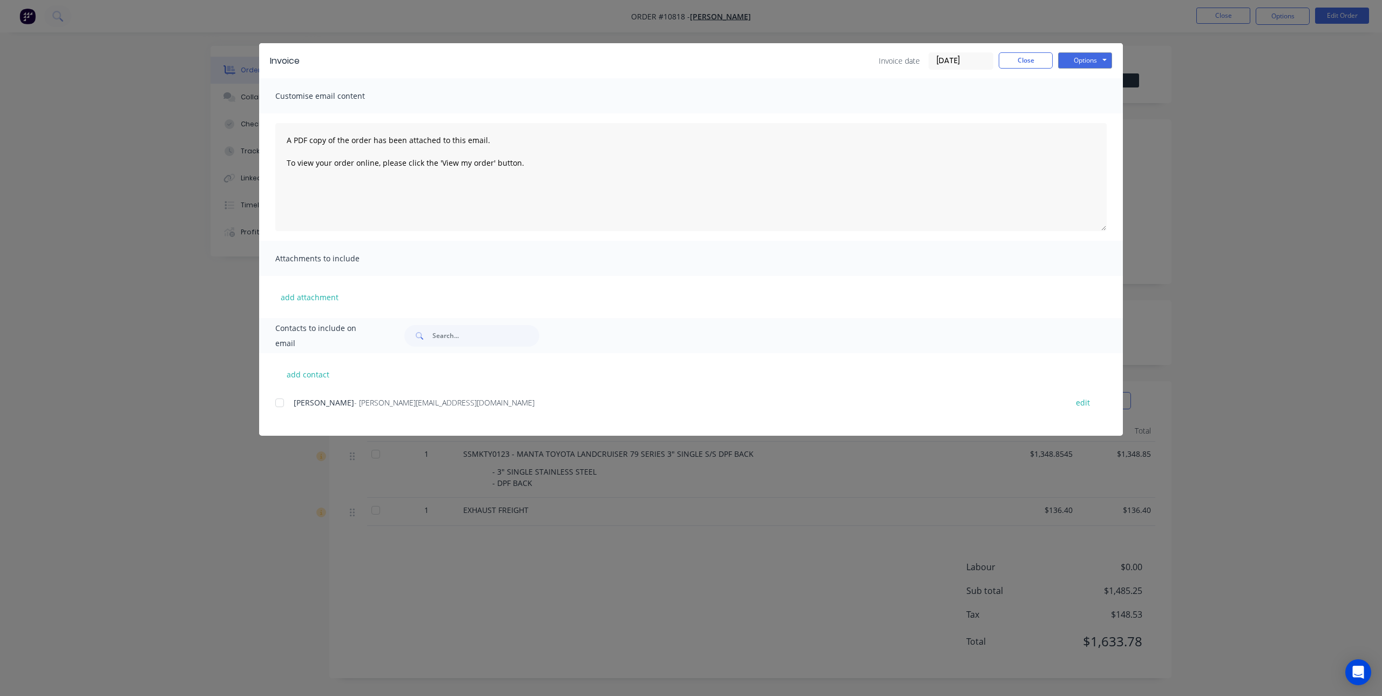
click at [275, 404] on div at bounding box center [280, 403] width 22 height 22
click at [1076, 62] on button "Options" at bounding box center [1085, 60] width 54 height 16
click at [1088, 112] on button "Email" at bounding box center [1092, 115] width 69 height 18
click at [1016, 60] on button "Close" at bounding box center [1026, 60] width 54 height 16
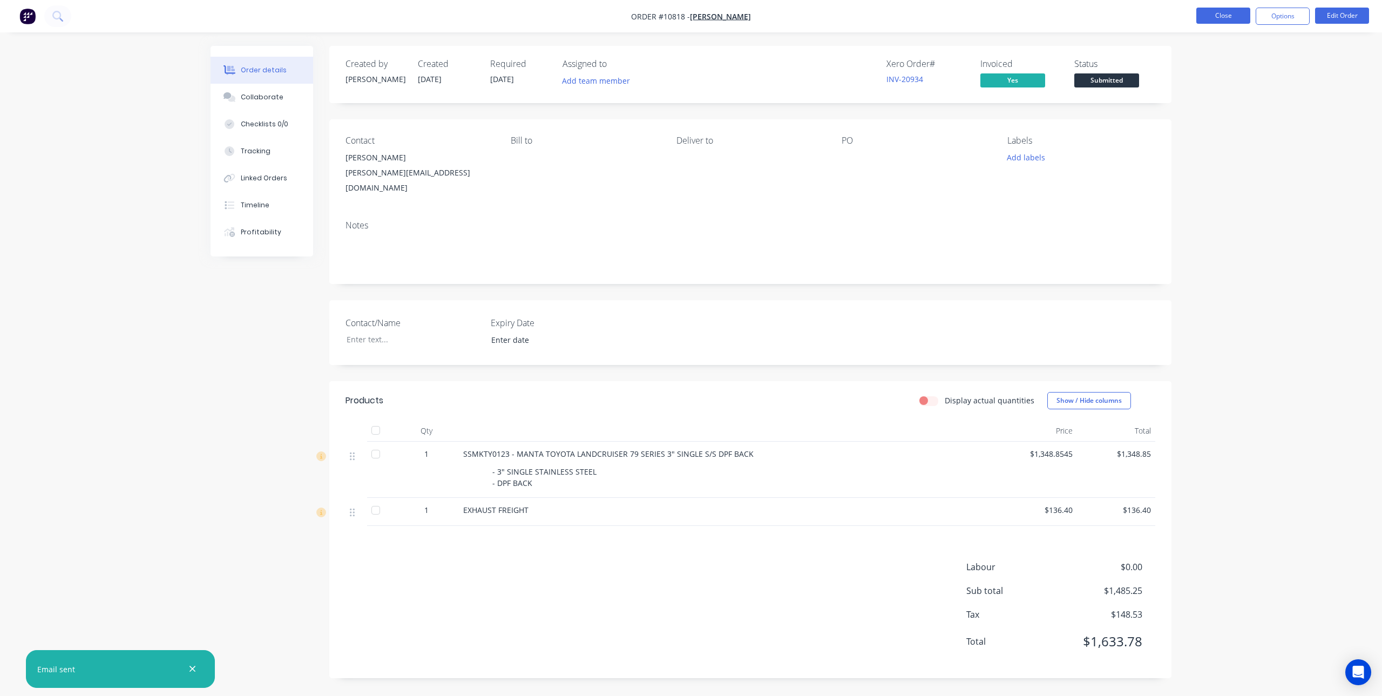
click at [1224, 13] on button "Close" at bounding box center [1223, 16] width 54 height 16
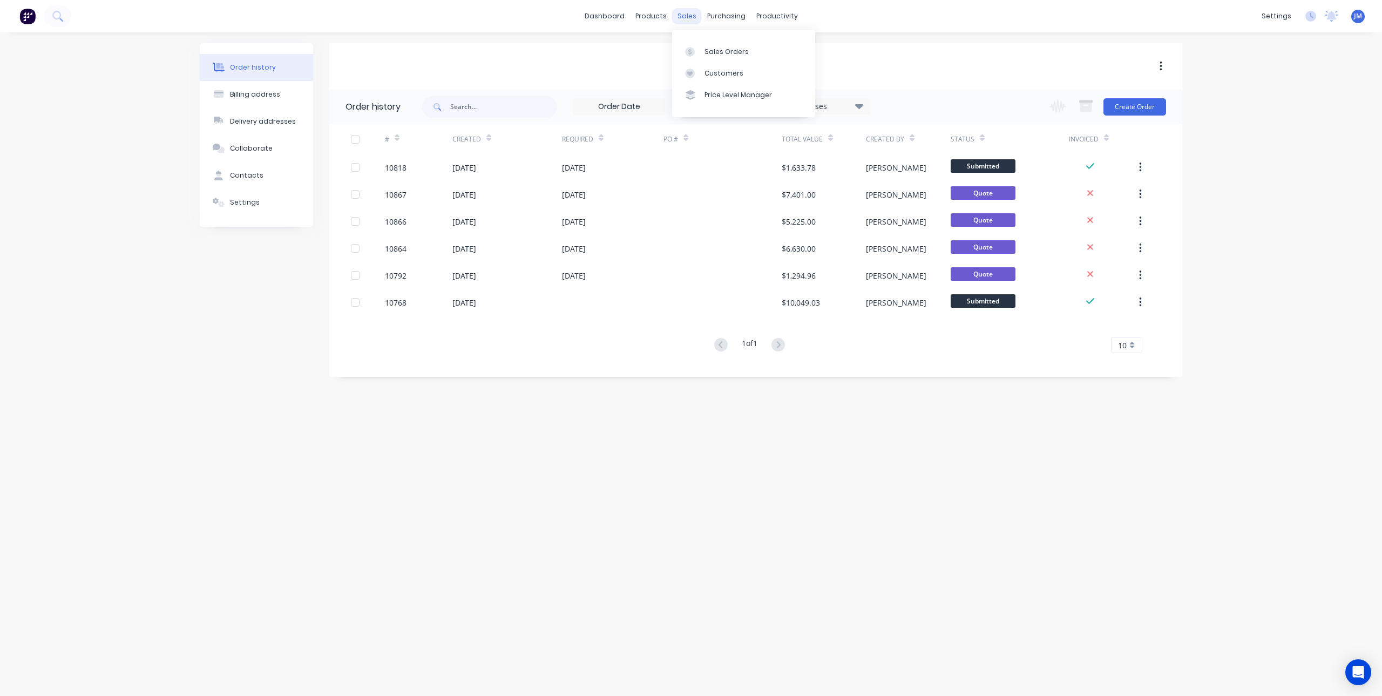
click at [696, 17] on div "sales" at bounding box center [687, 16] width 30 height 16
click at [703, 46] on link "Sales Orders" at bounding box center [743, 51] width 143 height 22
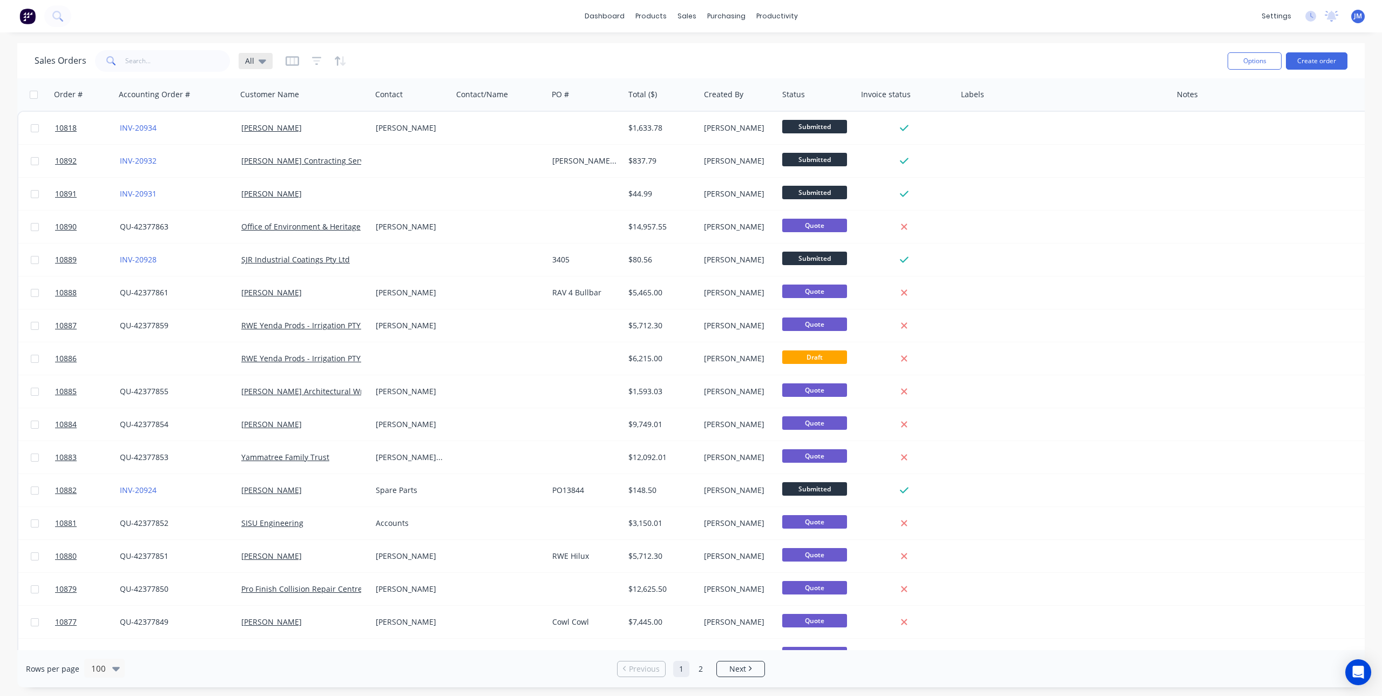
click at [254, 59] on div "All" at bounding box center [255, 61] width 21 height 10
click at [279, 215] on button "Draft INV" at bounding box center [303, 218] width 123 height 12
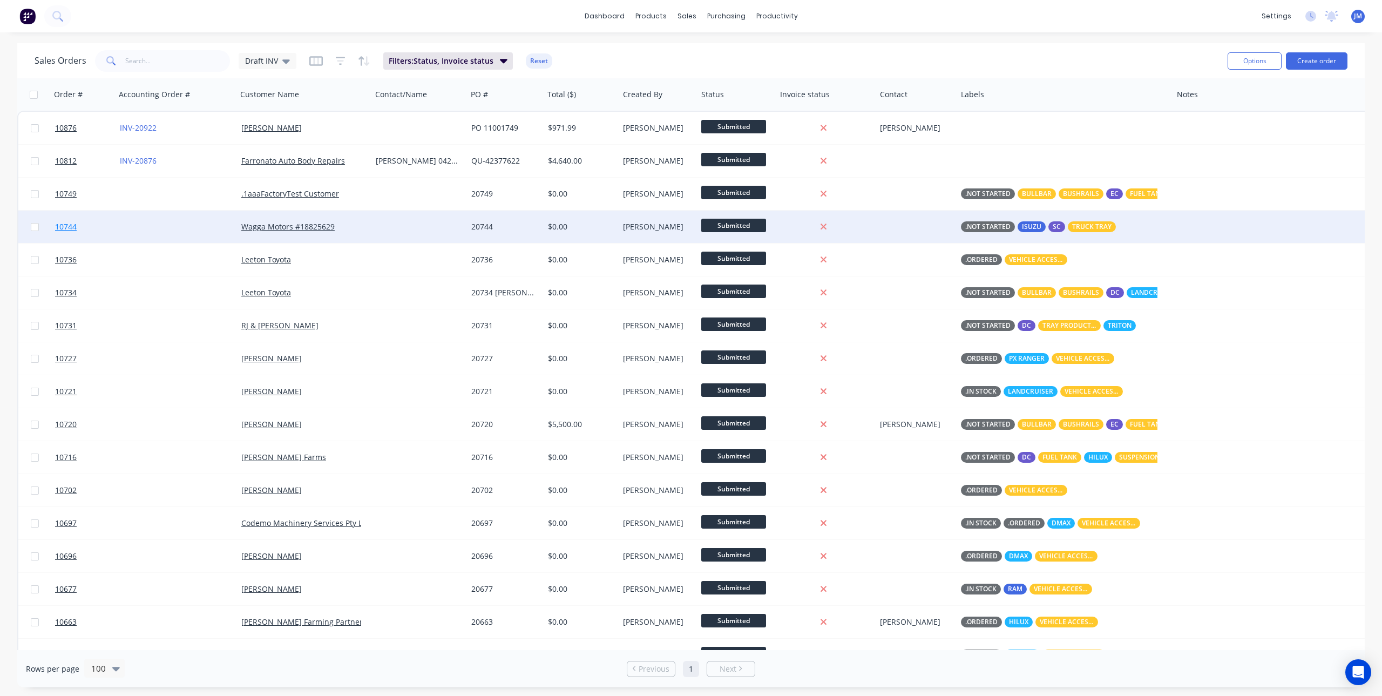
click at [93, 228] on link "10744" at bounding box center [87, 227] width 65 height 32
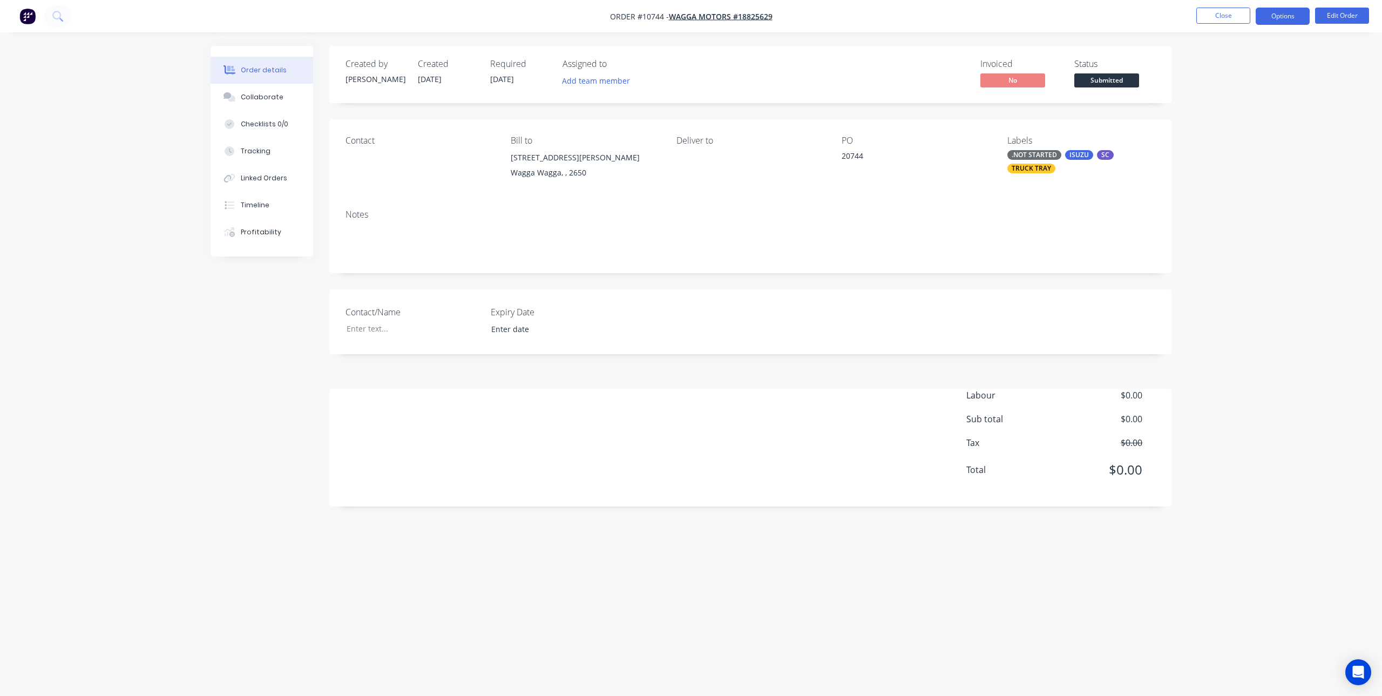
click at [1273, 18] on button "Options" at bounding box center [1283, 16] width 54 height 17
click at [1341, 11] on button "Edit Order" at bounding box center [1342, 16] width 54 height 16
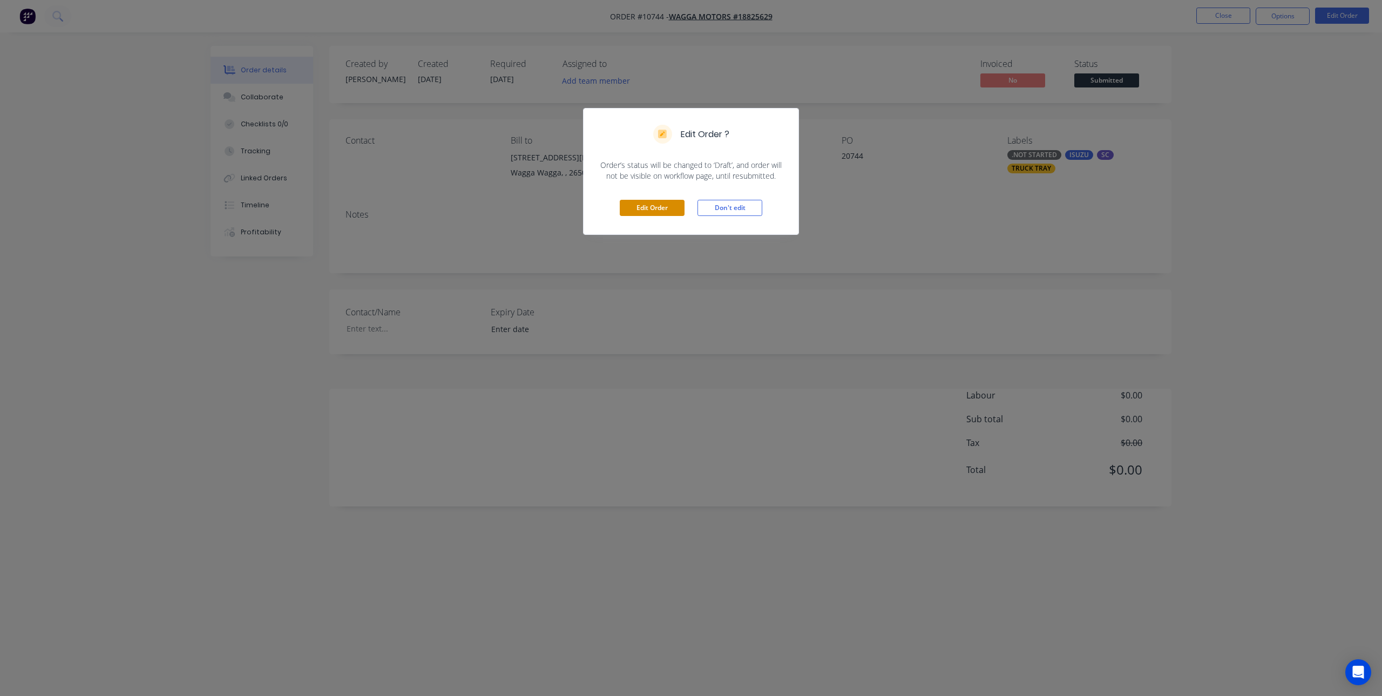
click at [658, 207] on button "Edit Order" at bounding box center [652, 208] width 65 height 16
